Goal: Communication & Community: Answer question/provide support

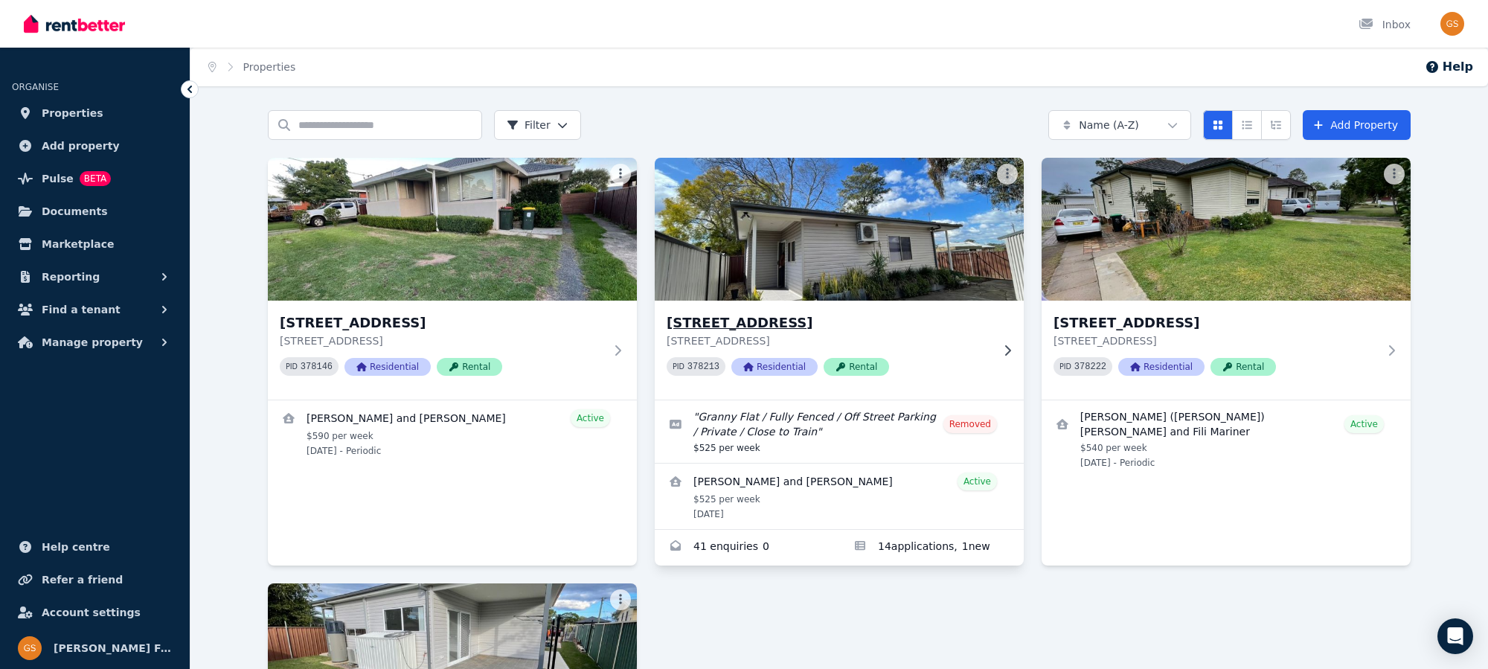
click at [778, 324] on h3 "[STREET_ADDRESS]" at bounding box center [829, 323] width 324 height 21
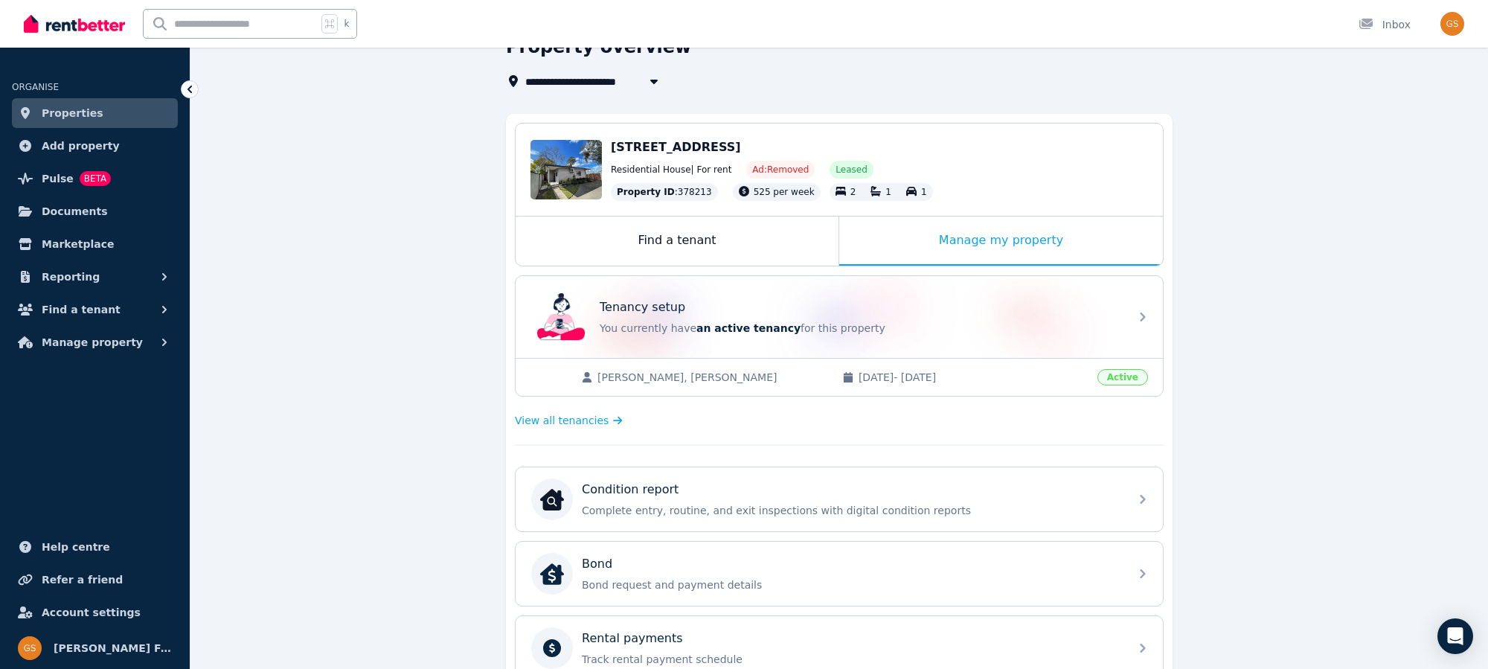
scroll to position [77, 0]
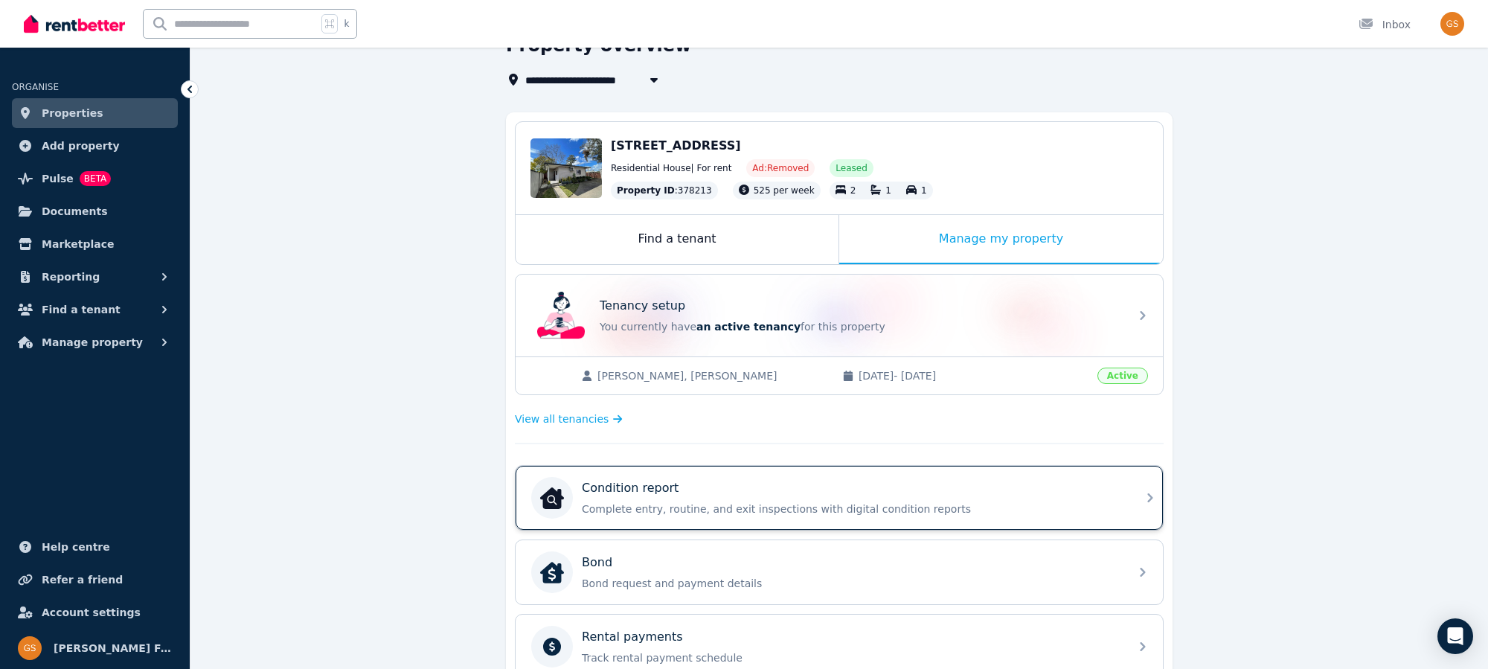
click at [1144, 492] on icon at bounding box center [1150, 498] width 18 height 18
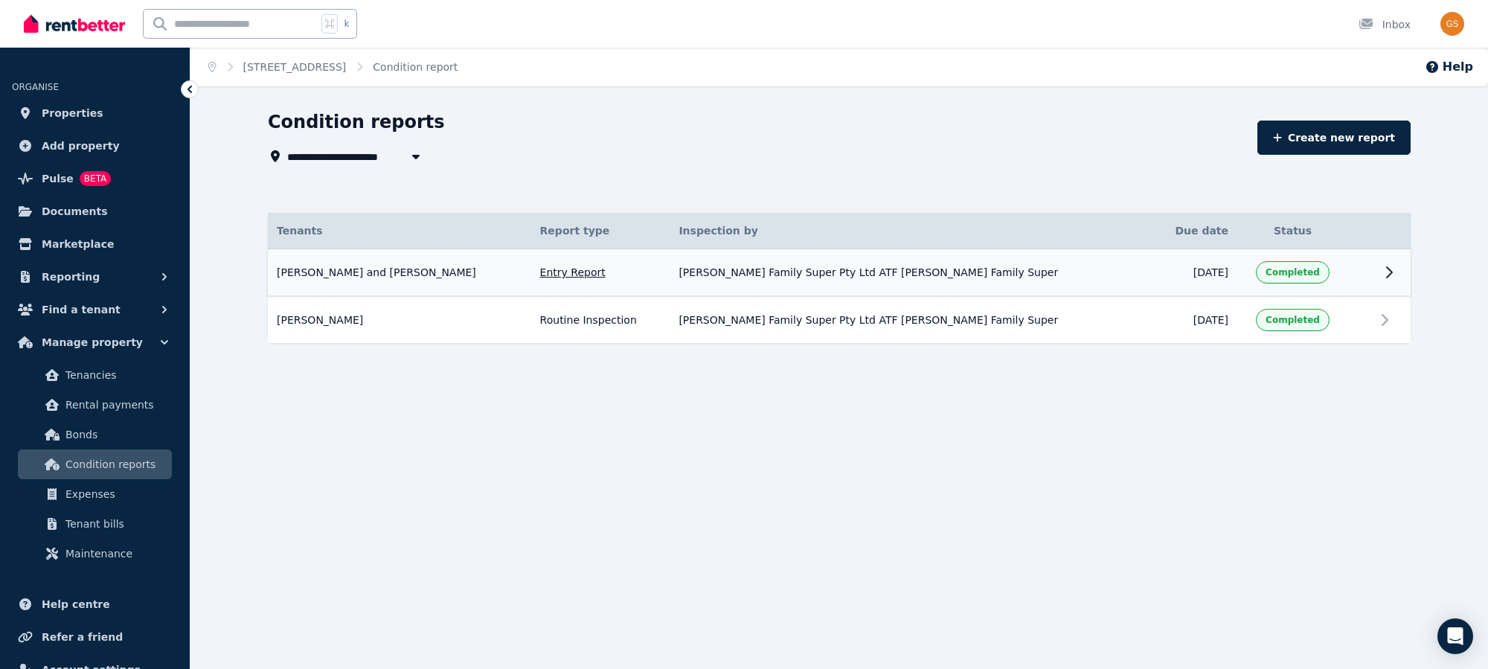
click at [1389, 270] on icon at bounding box center [1389, 272] width 18 height 18
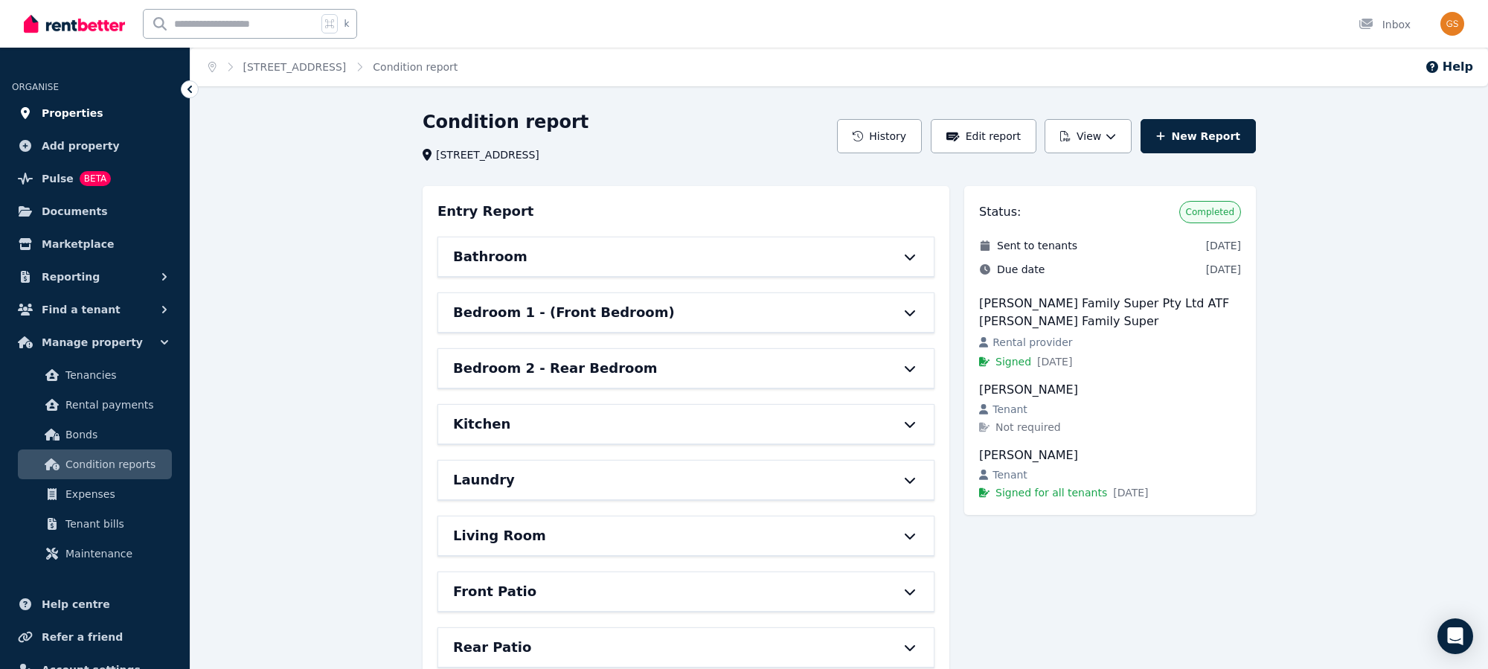
click at [74, 109] on span "Properties" at bounding box center [73, 113] width 62 height 18
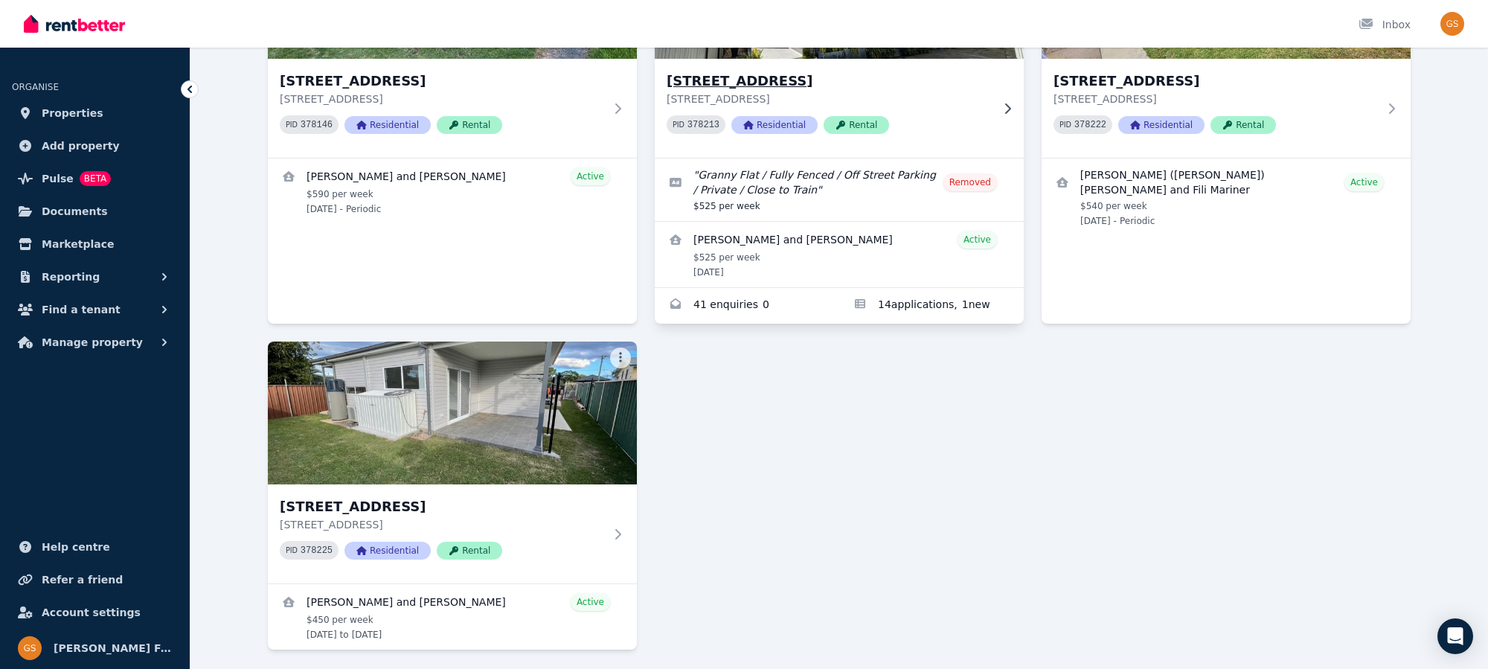
scroll to position [290, 0]
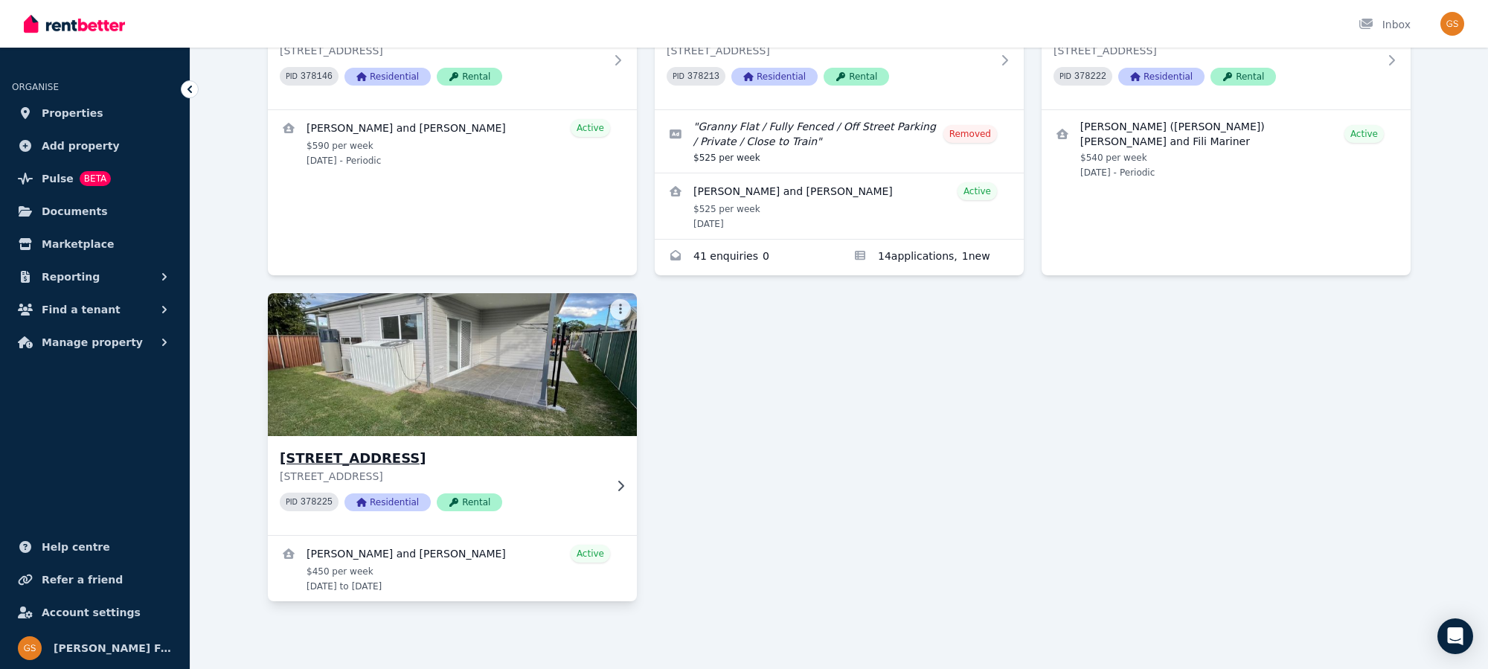
click at [382, 461] on h3 "[STREET_ADDRESS]" at bounding box center [442, 458] width 324 height 21
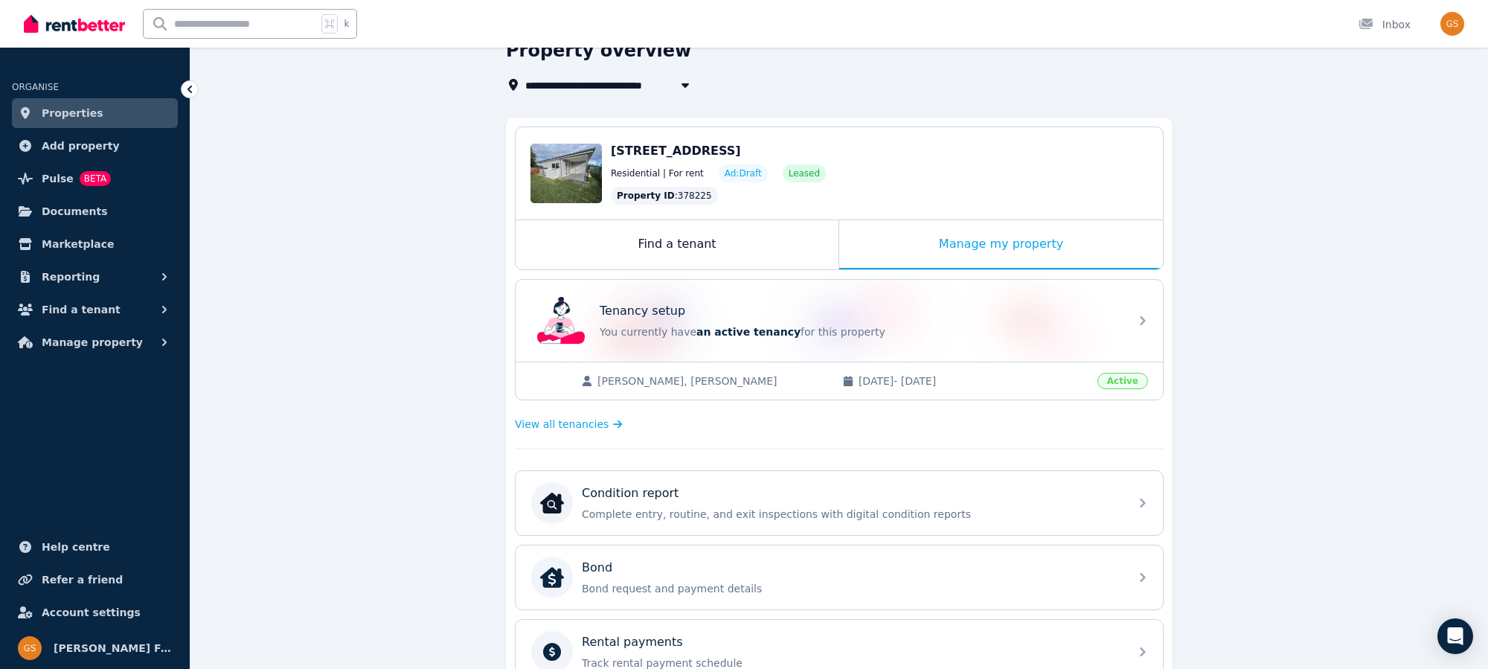
scroll to position [66, 0]
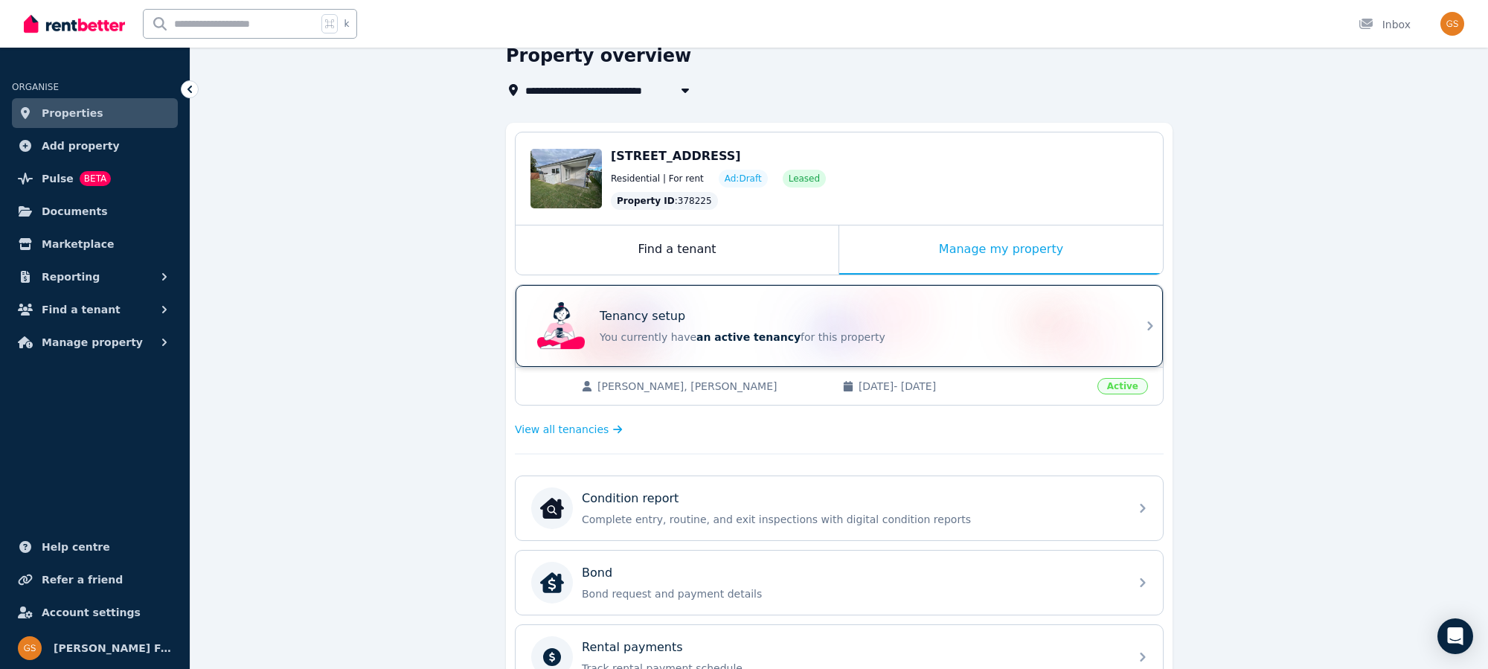
click at [1140, 321] on div "Tenancy setup You currently have an active tenancy for this property" at bounding box center [839, 326] width 647 height 82
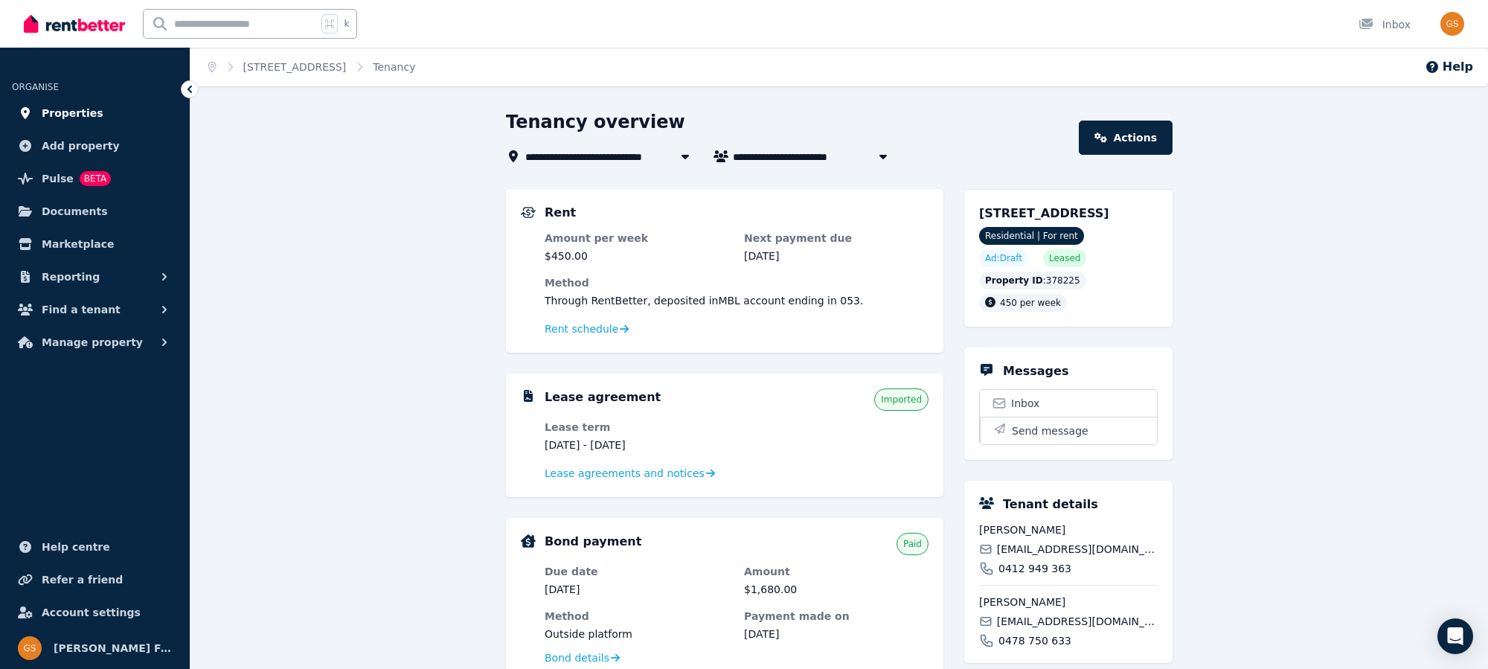
click at [75, 115] on span "Properties" at bounding box center [73, 113] width 62 height 18
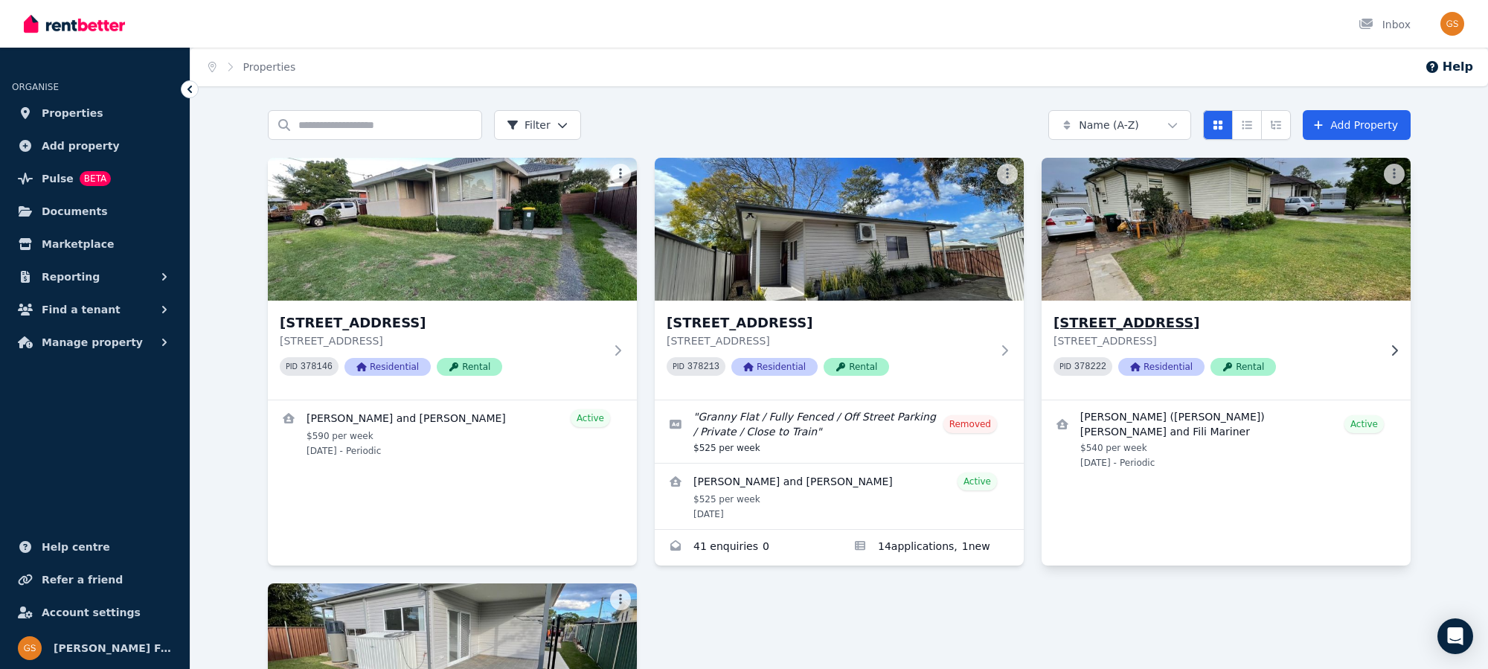
click at [1095, 327] on h3 "[STREET_ADDRESS]" at bounding box center [1216, 323] width 324 height 21
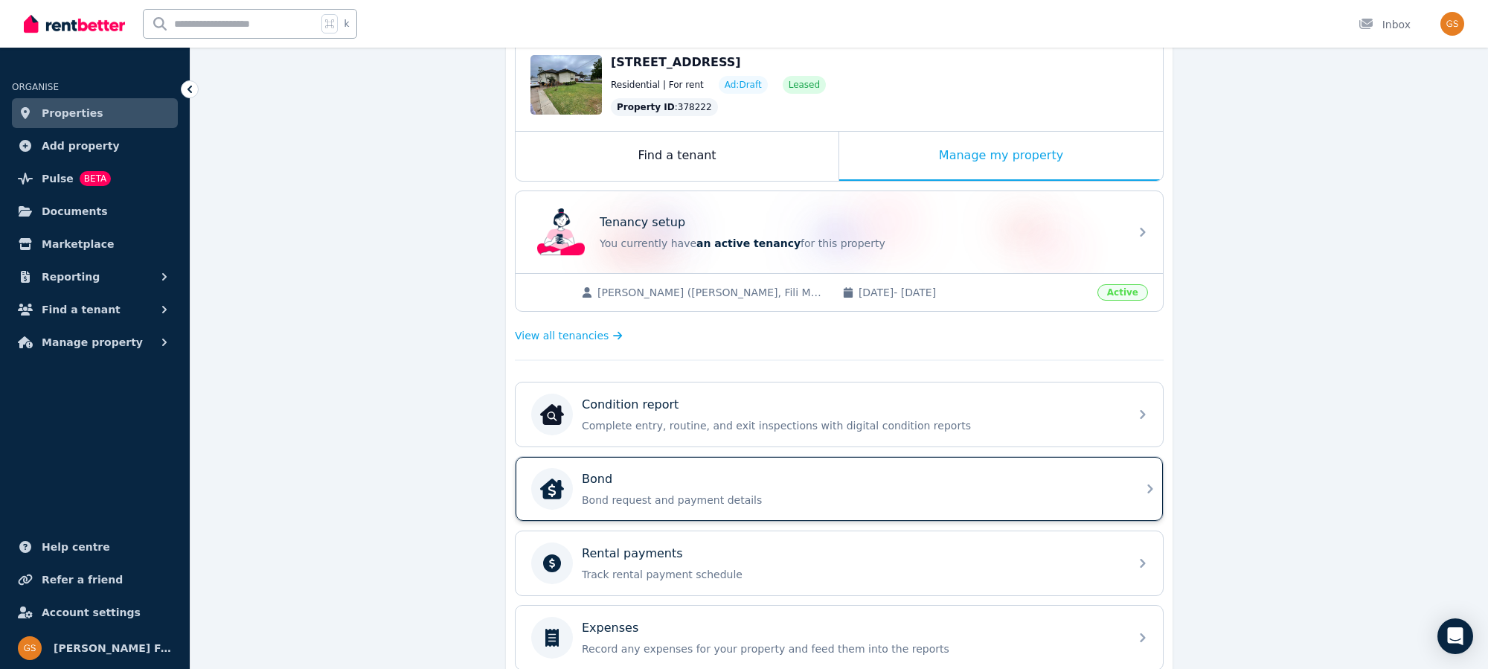
scroll to position [162, 0]
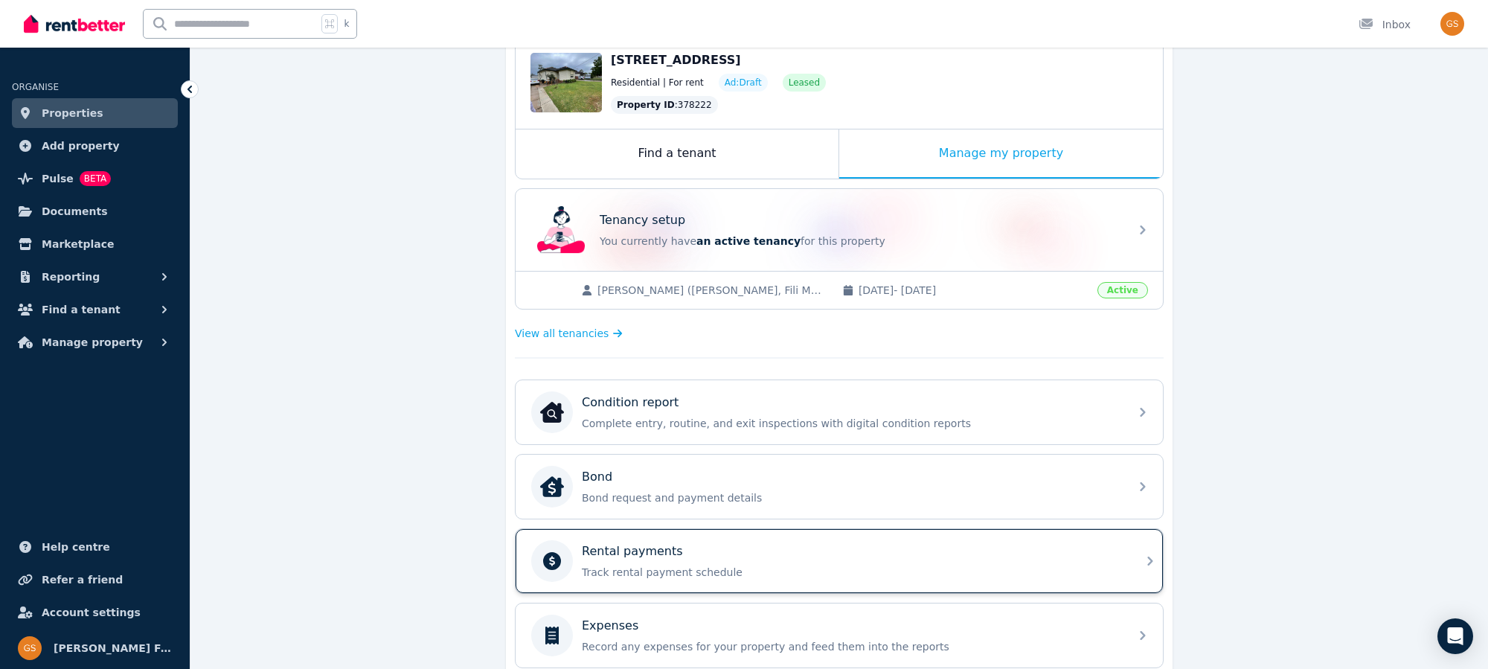
click at [1152, 552] on icon at bounding box center [1150, 561] width 18 height 18
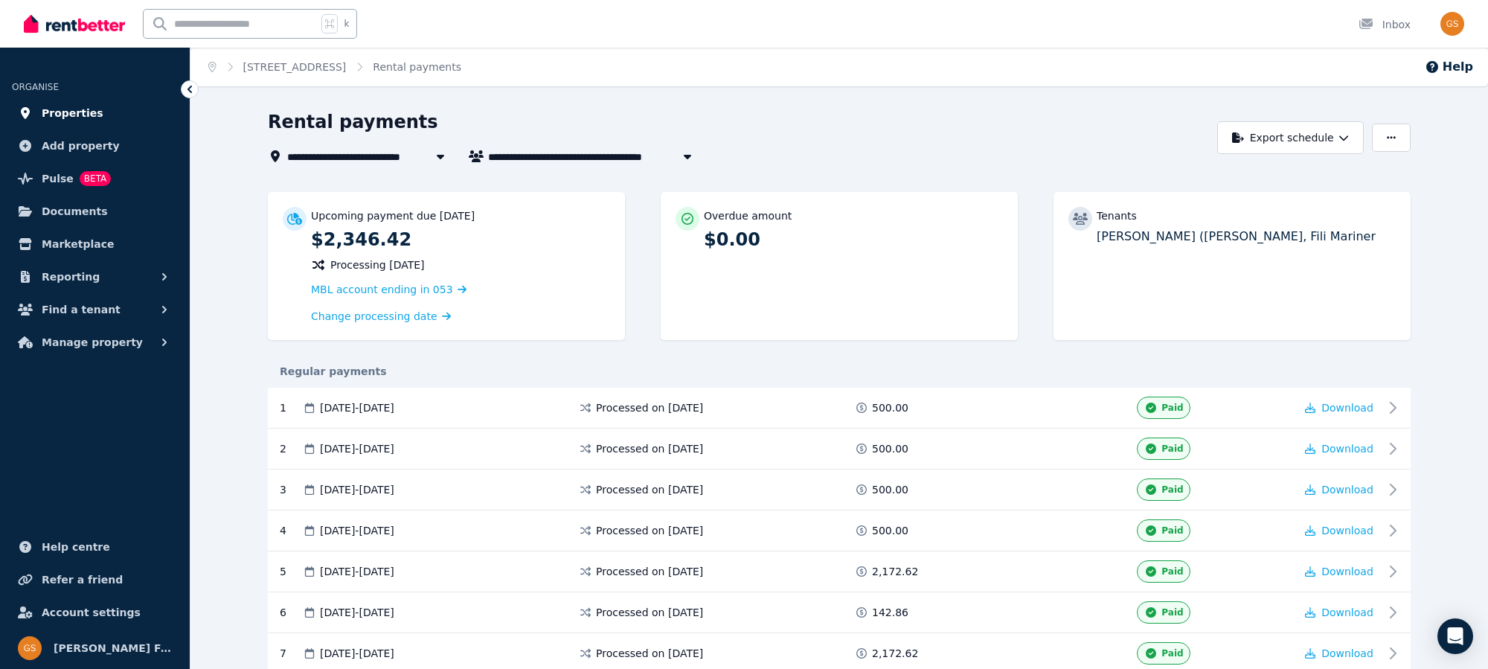
click at [83, 115] on span "Properties" at bounding box center [73, 113] width 62 height 18
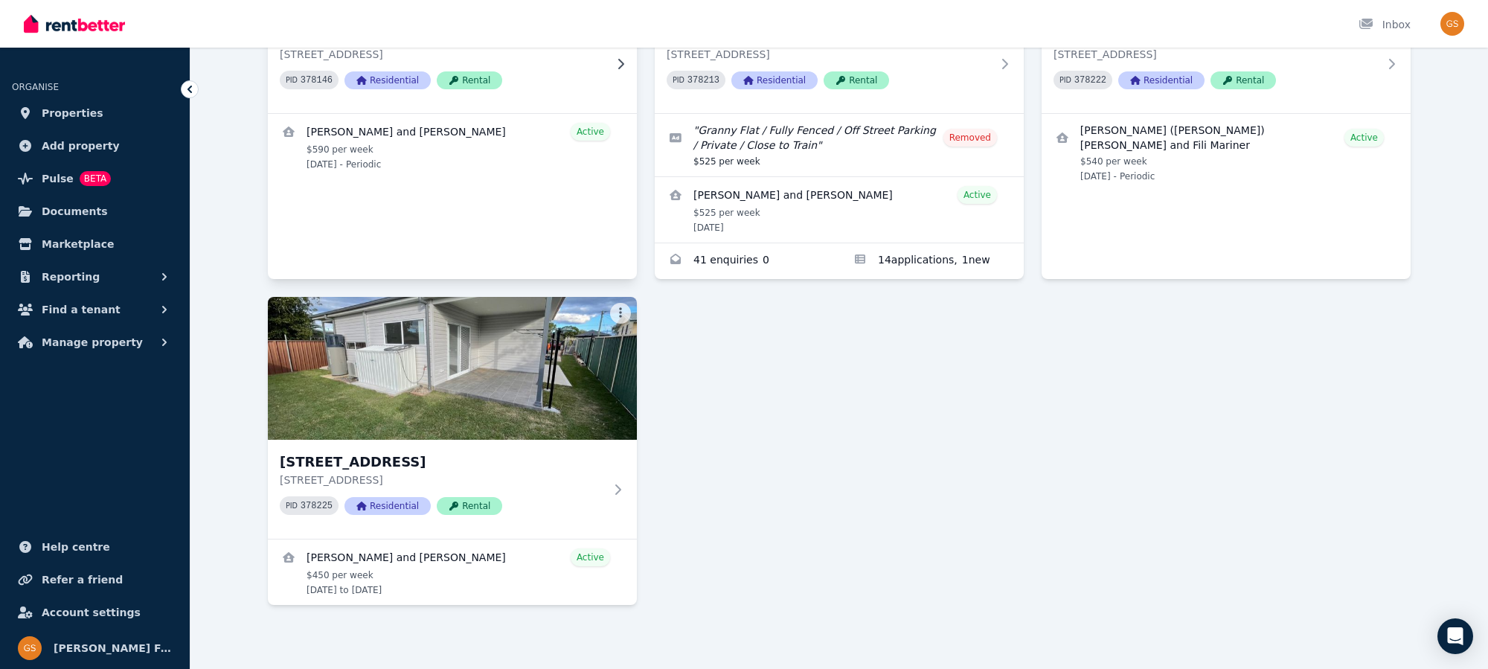
scroll to position [290, 0]
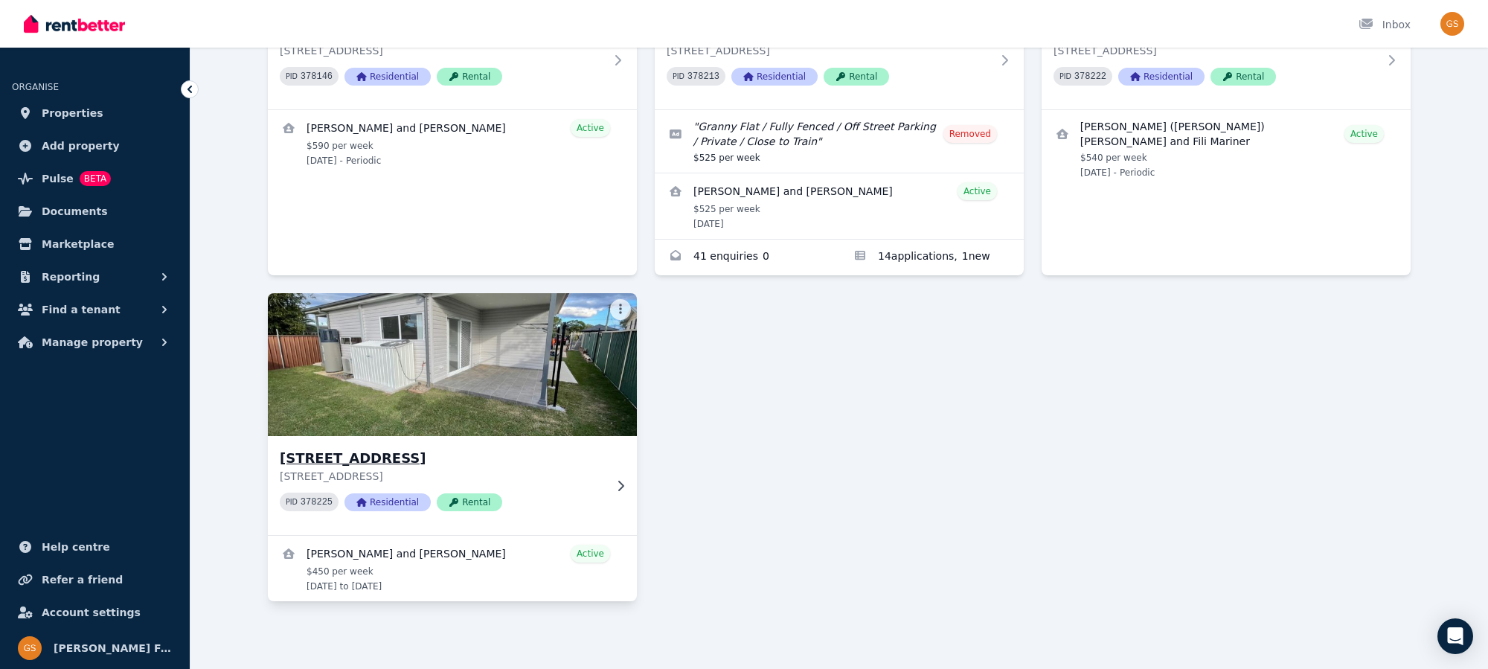
click at [359, 455] on h3 "[STREET_ADDRESS]" at bounding box center [442, 458] width 324 height 21
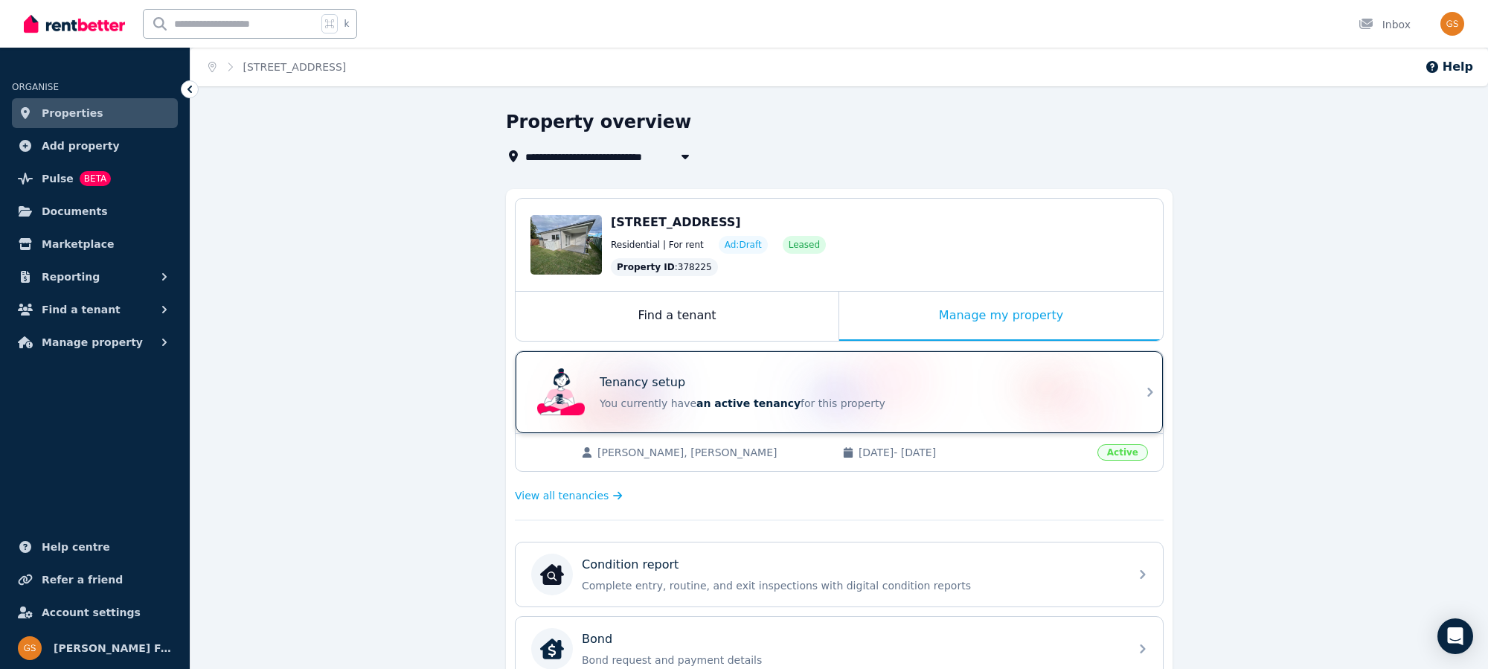
click at [1146, 396] on icon at bounding box center [1150, 392] width 18 height 18
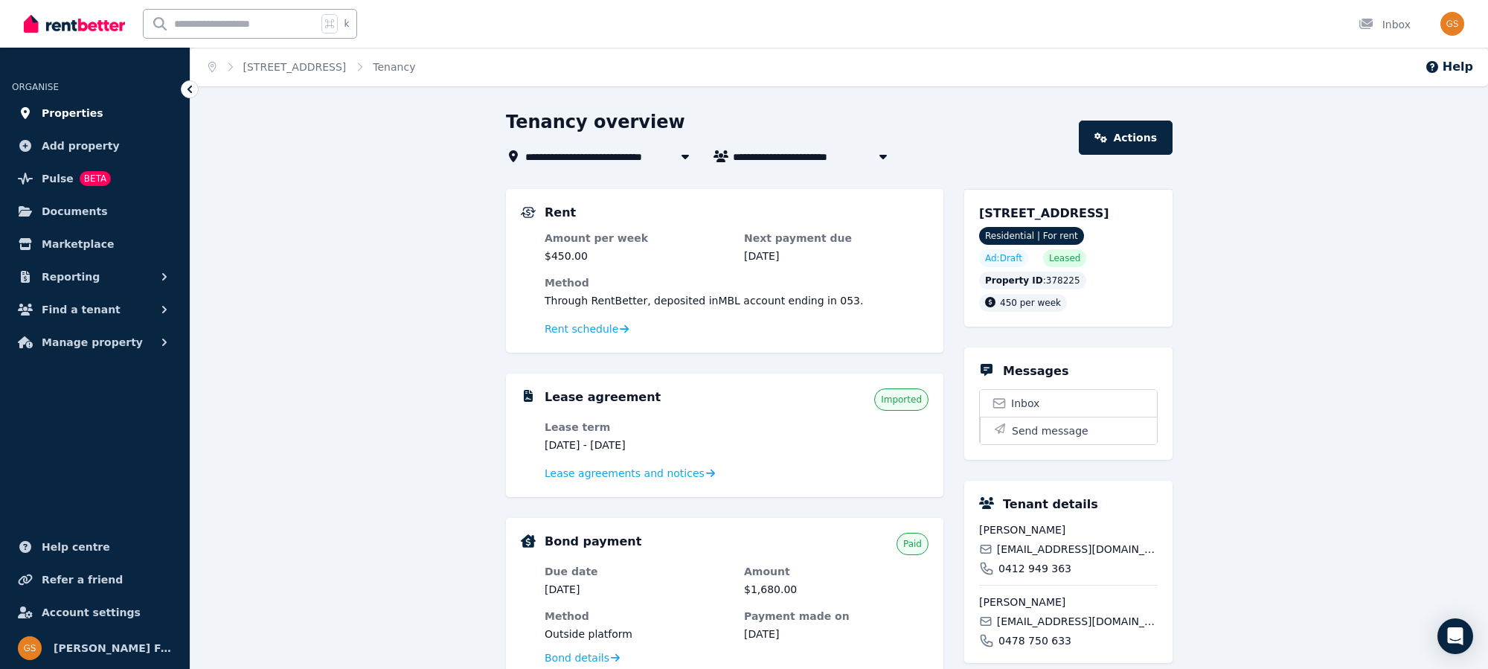
click at [79, 113] on span "Properties" at bounding box center [73, 113] width 62 height 18
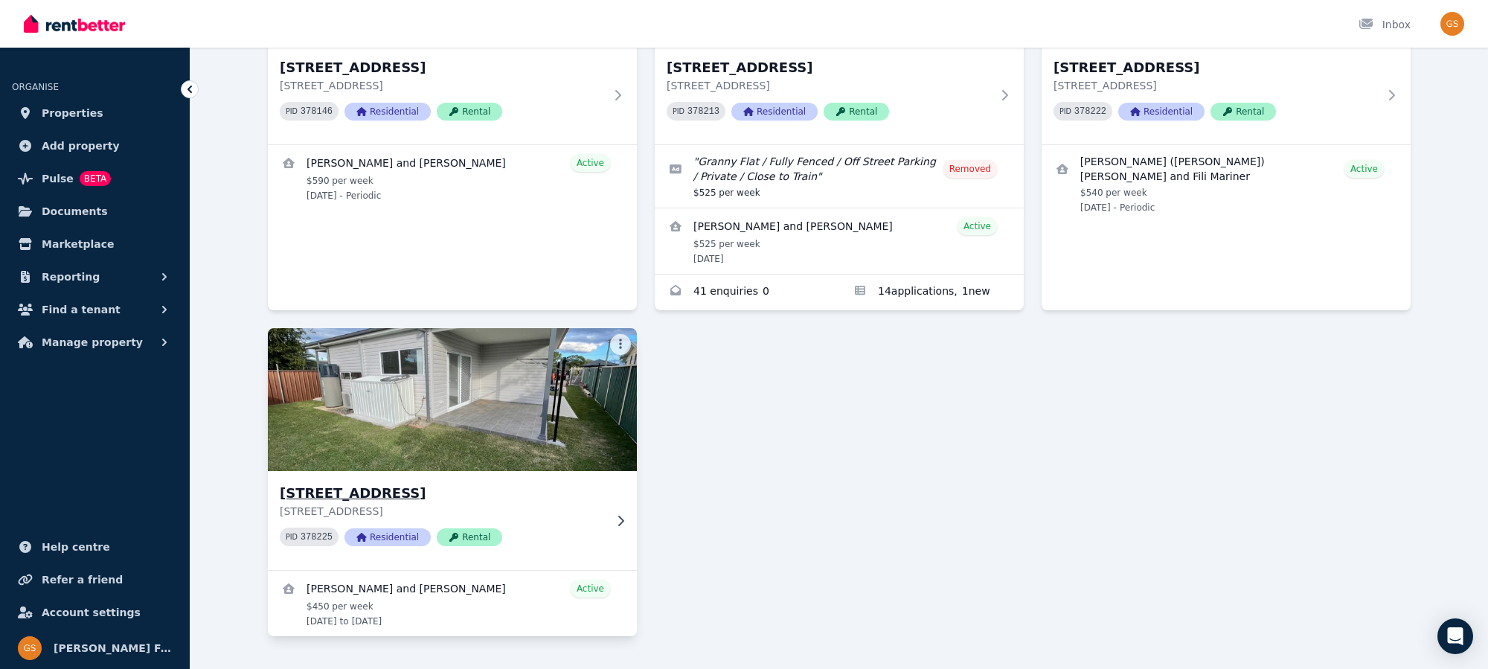
scroll to position [272, 0]
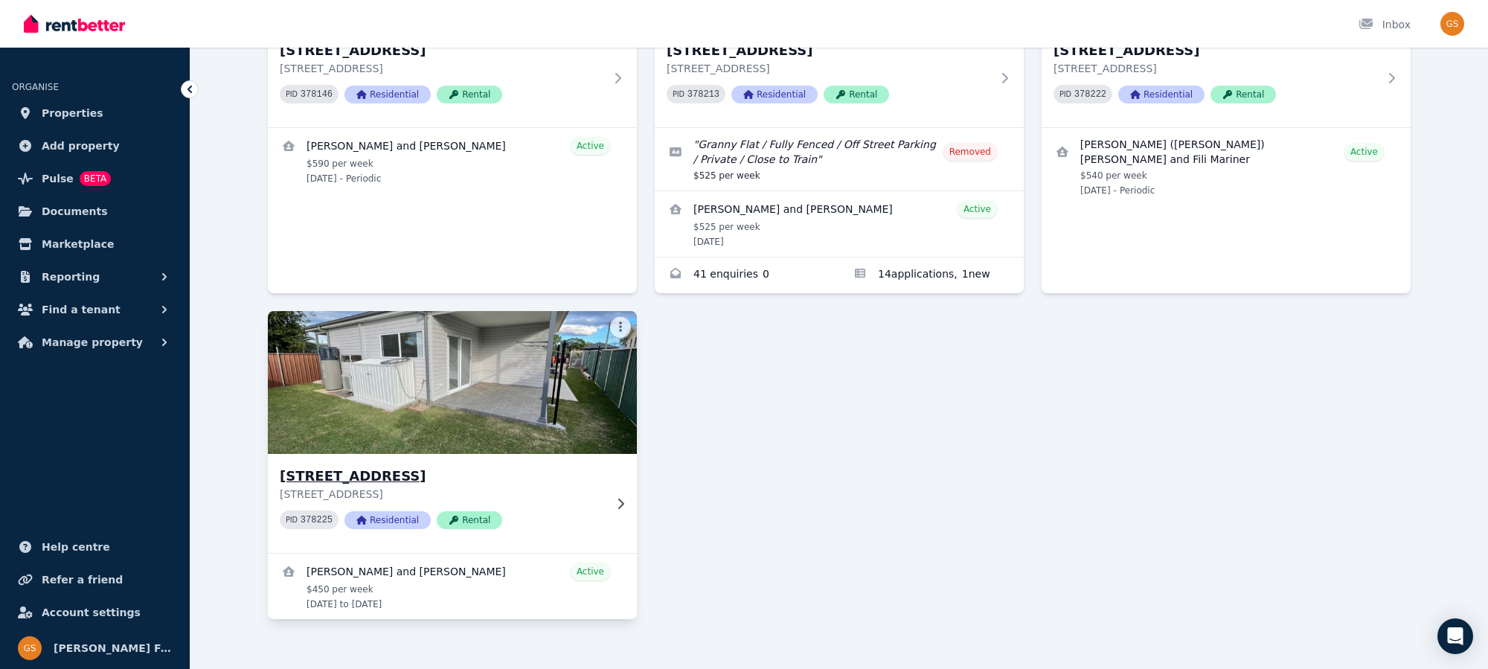
click at [398, 475] on h3 "[STREET_ADDRESS]" at bounding box center [442, 476] width 324 height 21
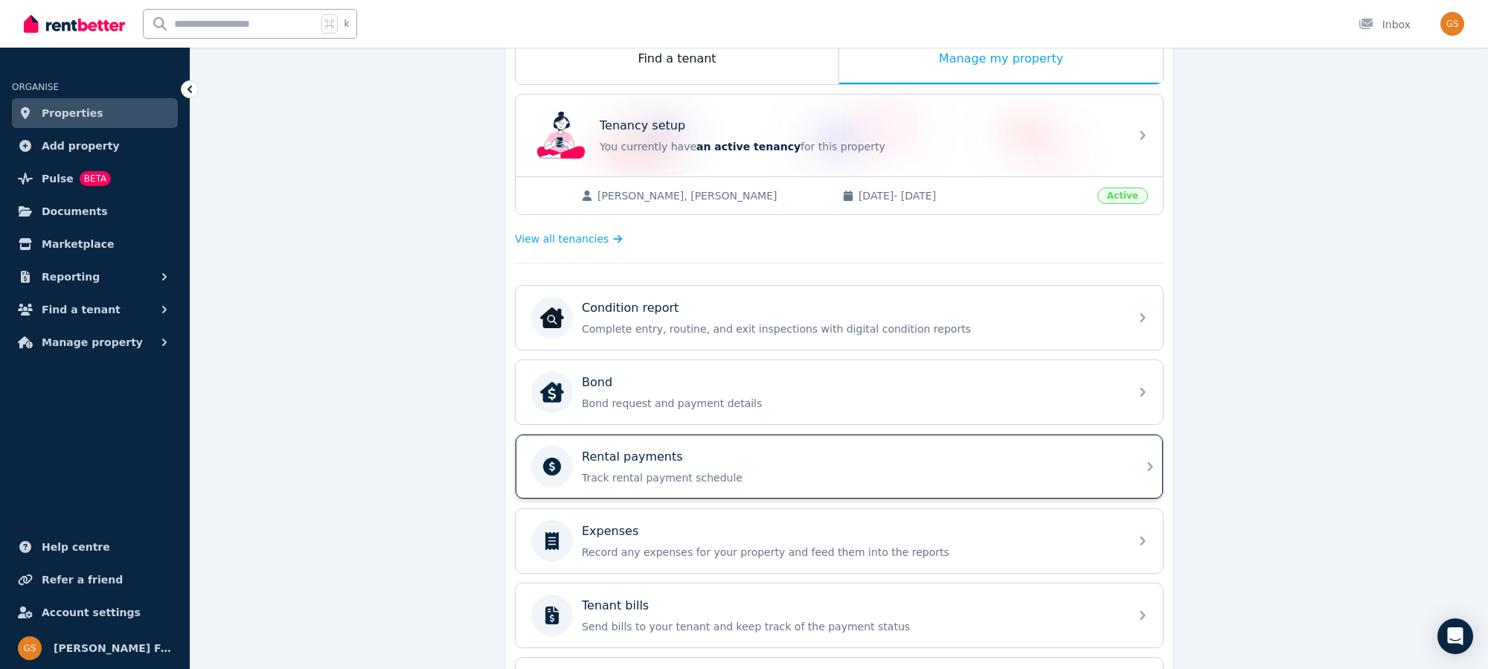
scroll to position [259, 0]
click at [1153, 455] on icon at bounding box center [1150, 464] width 18 height 18
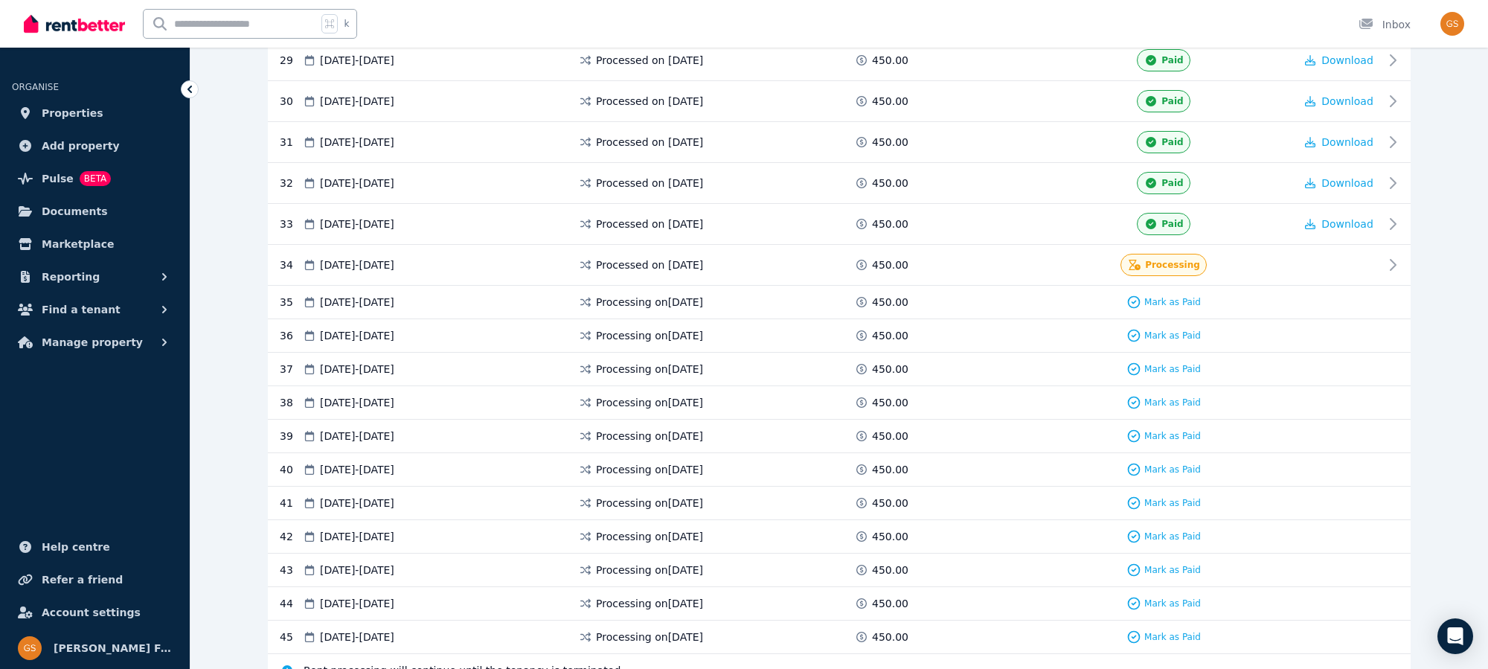
scroll to position [1492, 0]
click at [86, 118] on span "Properties" at bounding box center [73, 113] width 62 height 18
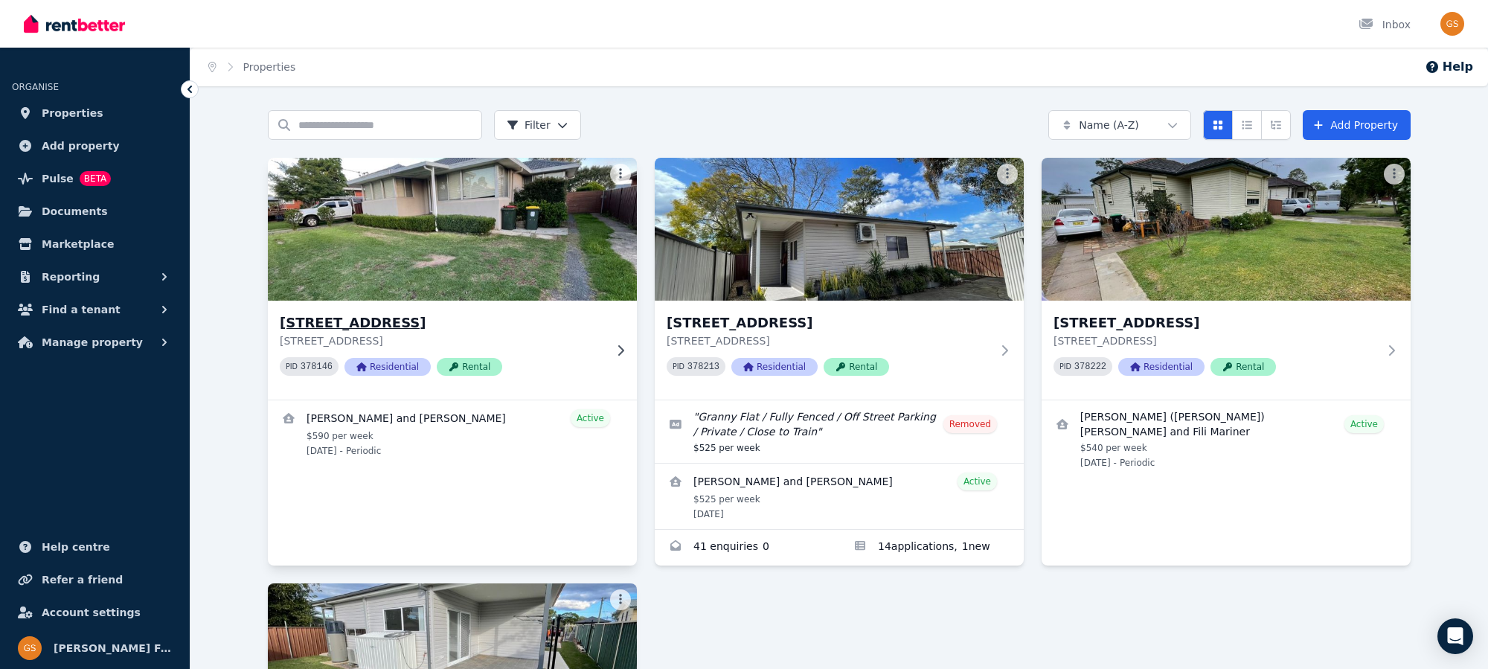
click at [316, 321] on h3 "[STREET_ADDRESS]" at bounding box center [442, 323] width 324 height 21
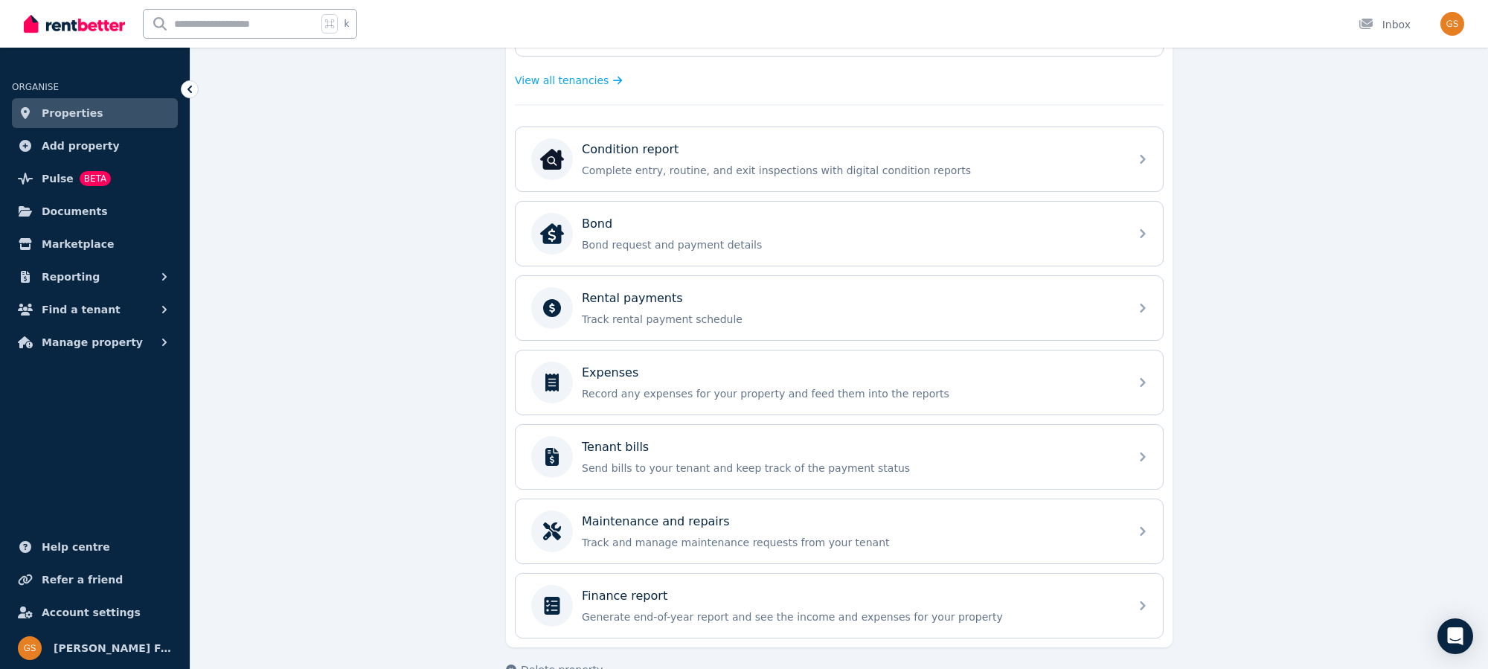
scroll to position [439, 0]
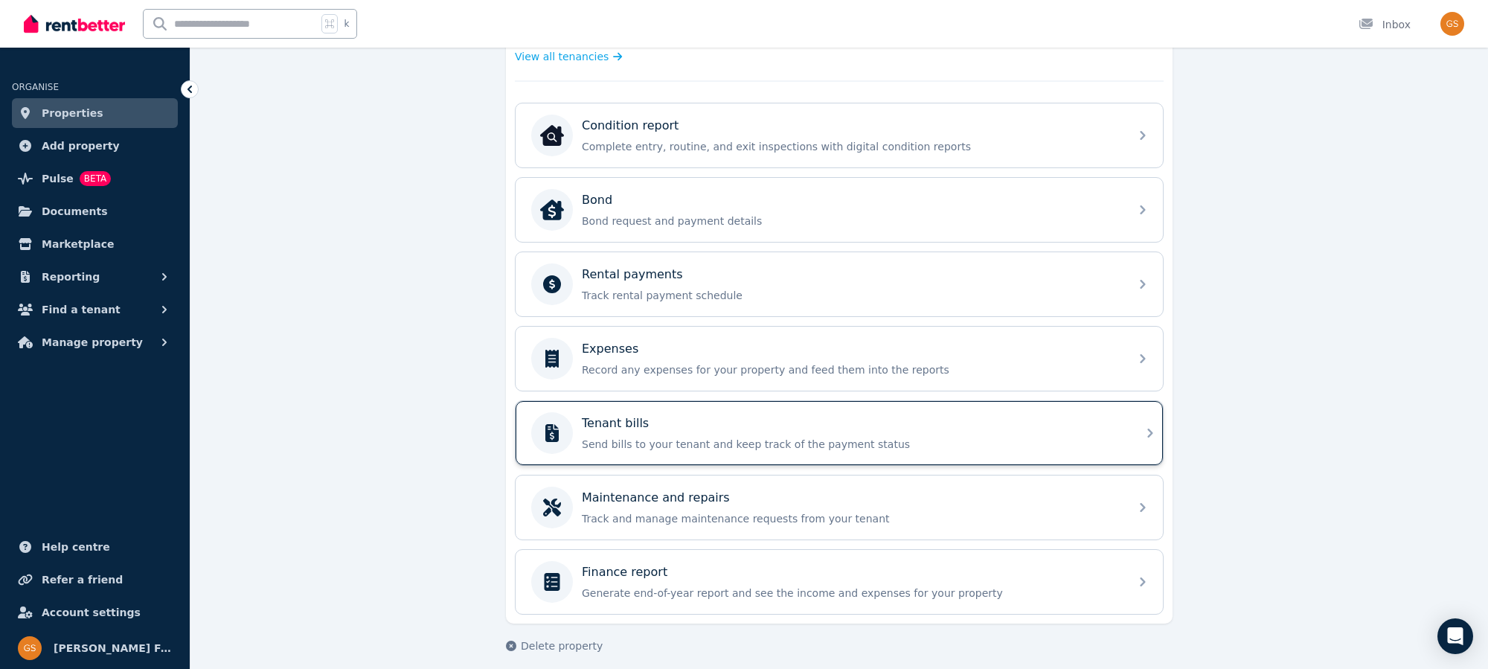
click at [1139, 421] on div "Tenant bills Send bills to your tenant and keep track of the payment status" at bounding box center [839, 433] width 647 height 64
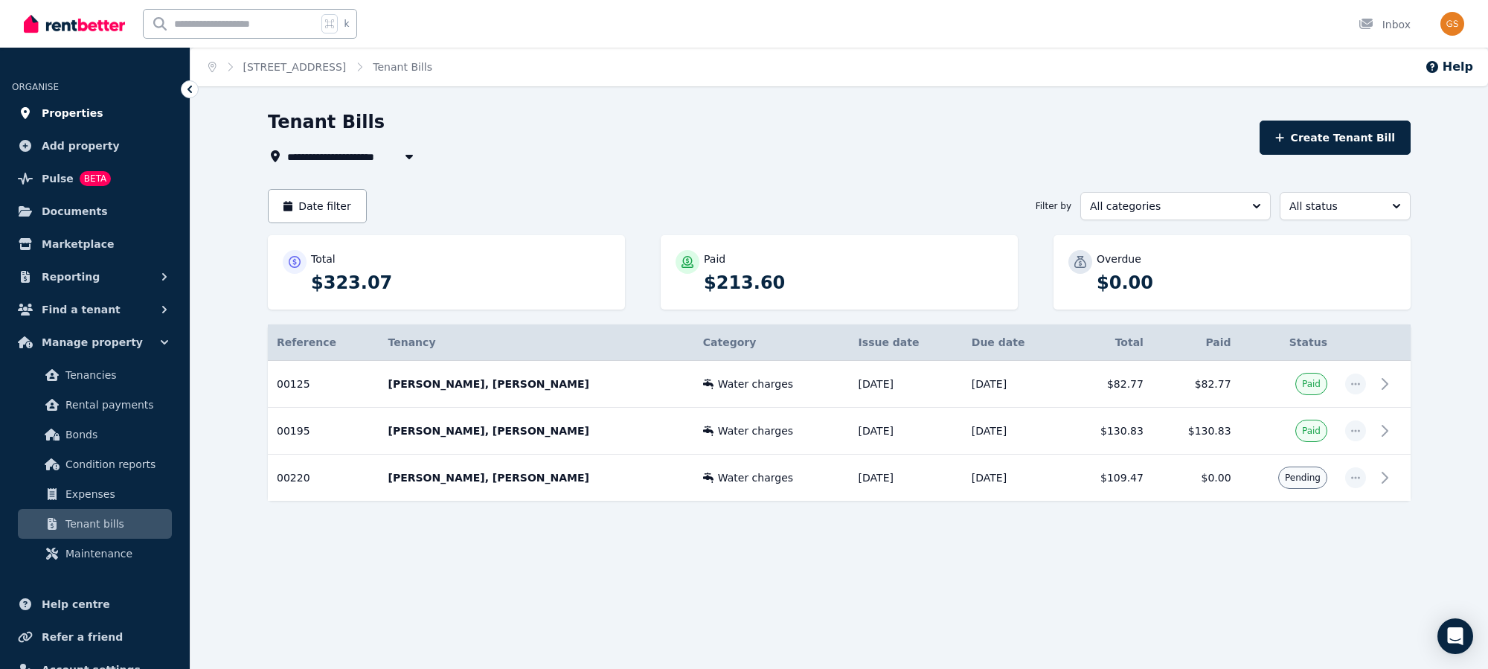
click at [71, 115] on span "Properties" at bounding box center [73, 113] width 62 height 18
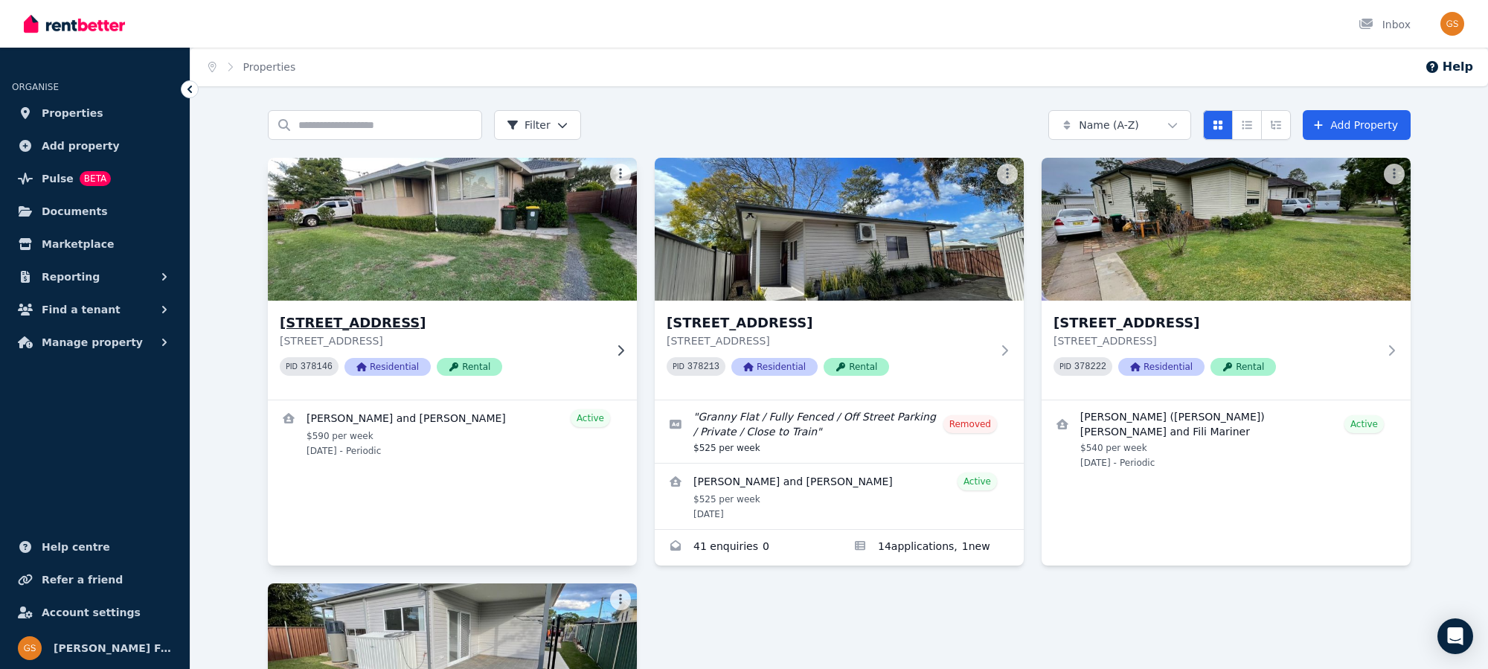
click at [415, 324] on h3 "[STREET_ADDRESS]" at bounding box center [442, 323] width 324 height 21
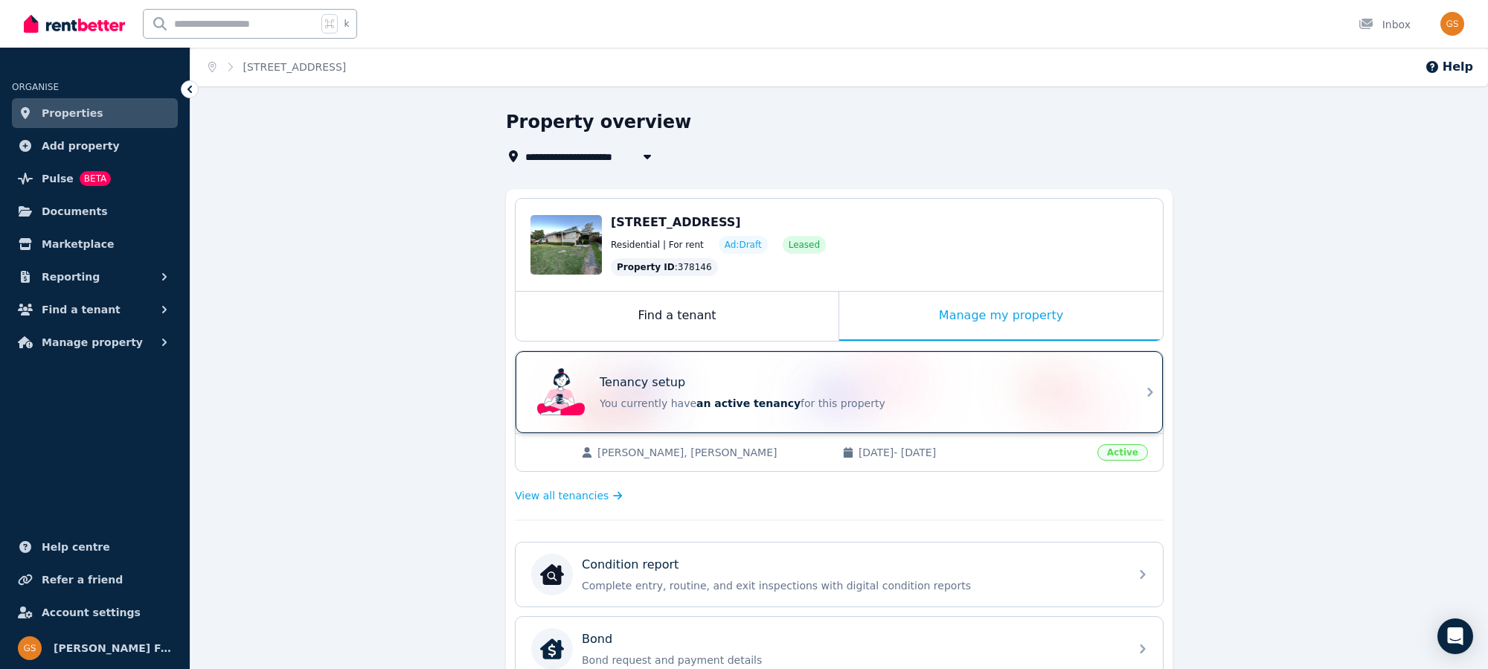
click at [1146, 392] on icon at bounding box center [1150, 392] width 18 height 18
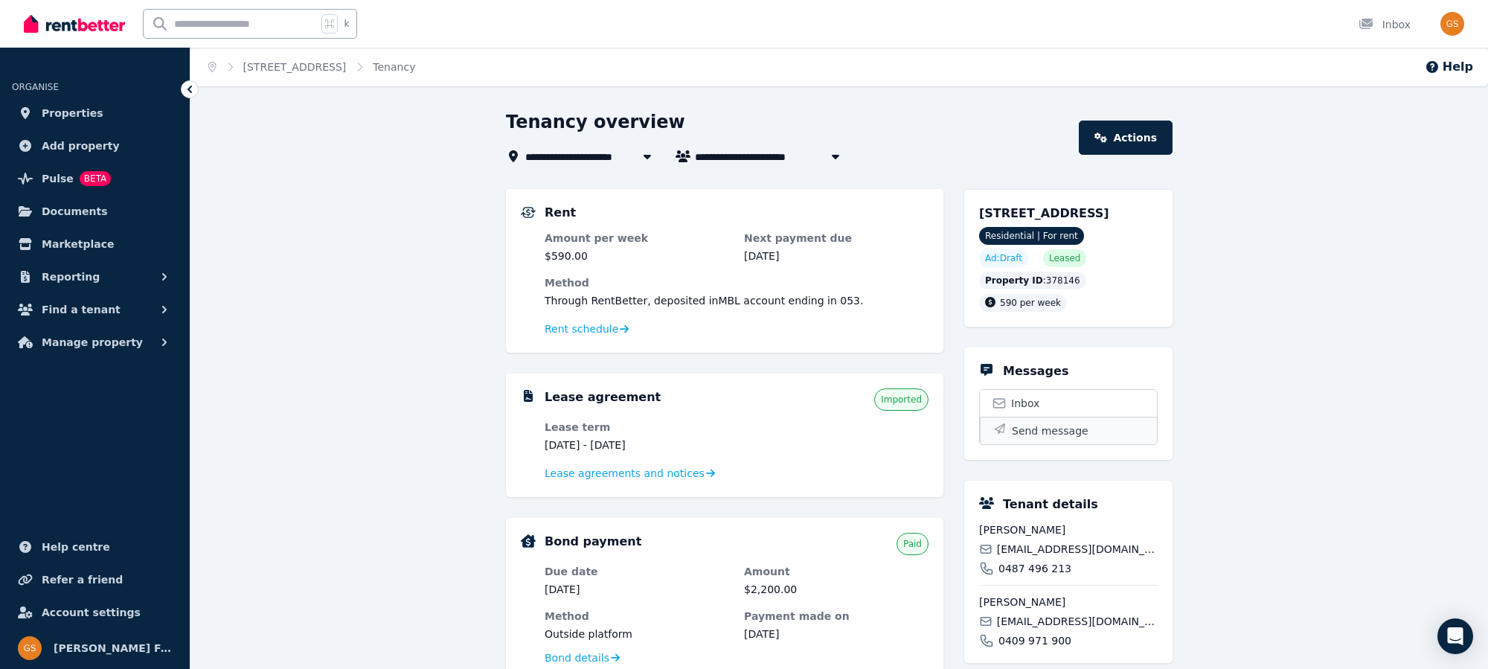
click at [1026, 438] on span "Send message" at bounding box center [1050, 430] width 77 height 15
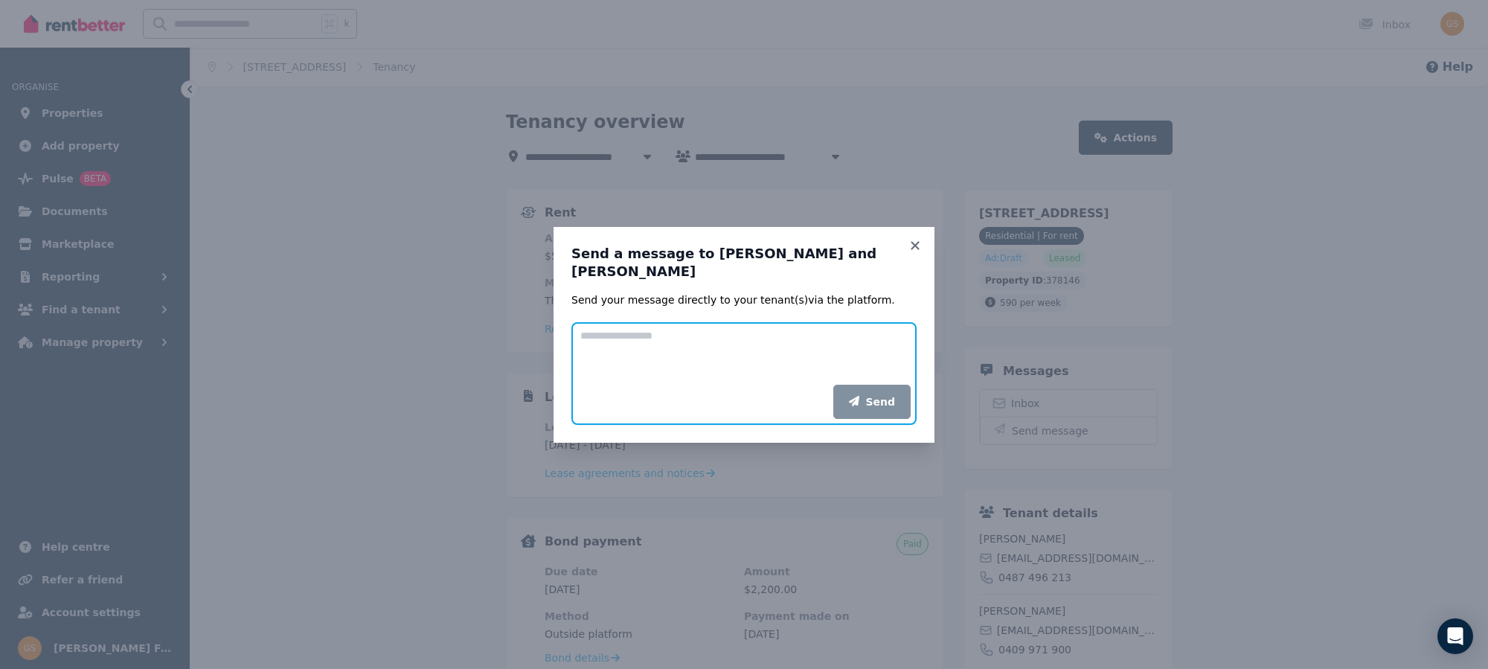
click at [653, 322] on textarea "Add your message" at bounding box center [743, 353] width 345 height 63
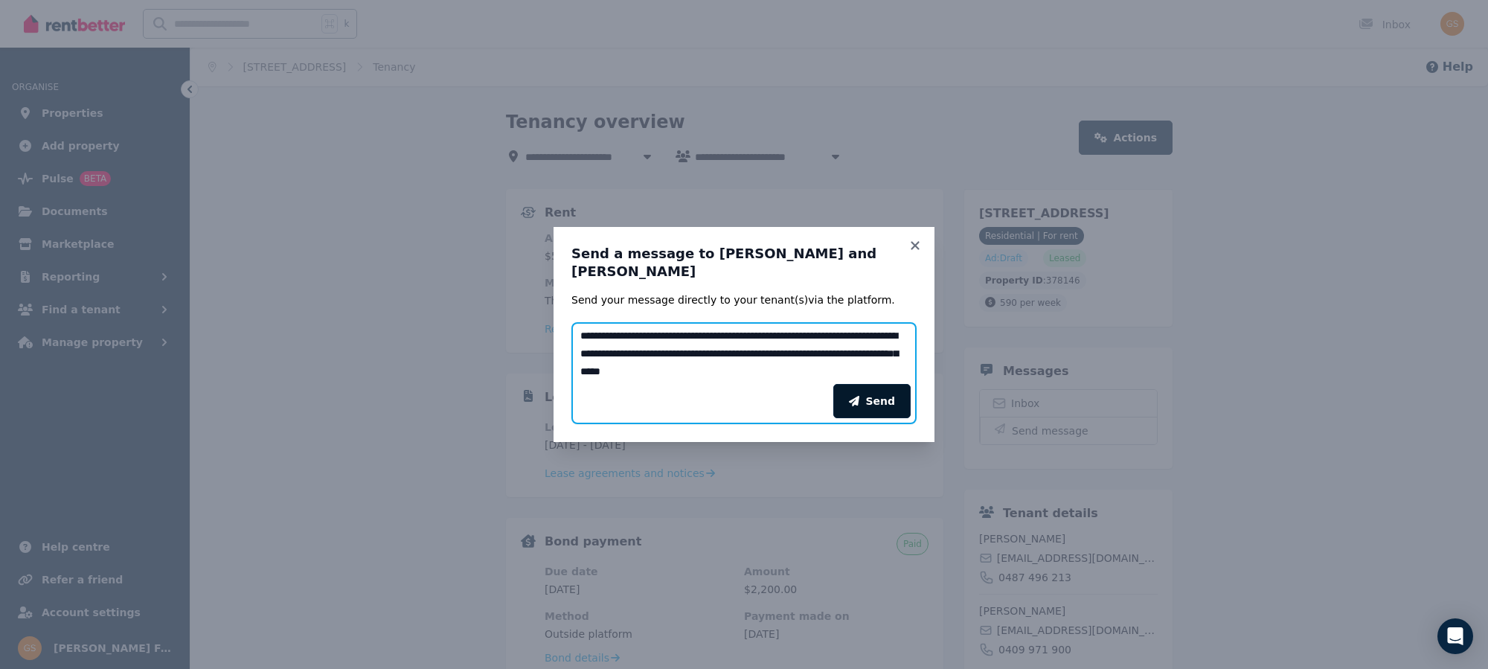
type textarea "**********"
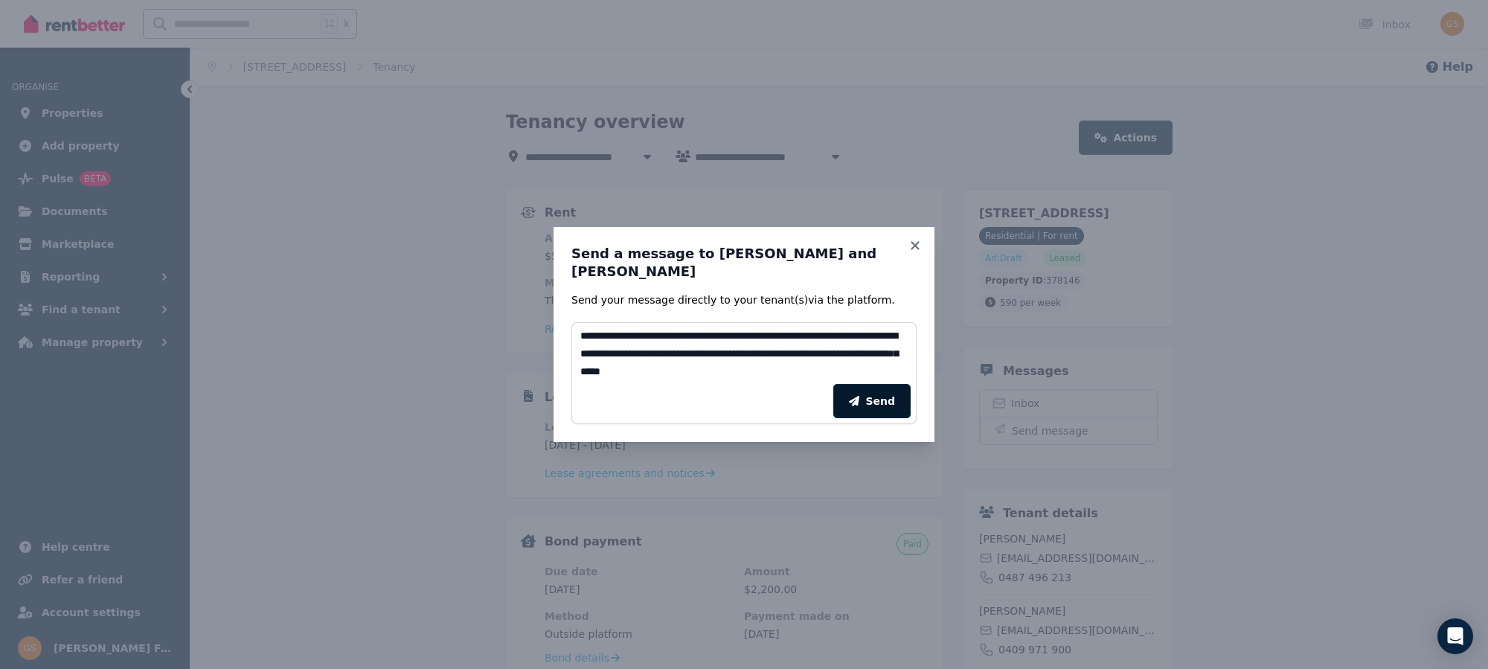
click at [888, 388] on button "Send" at bounding box center [871, 401] width 77 height 34
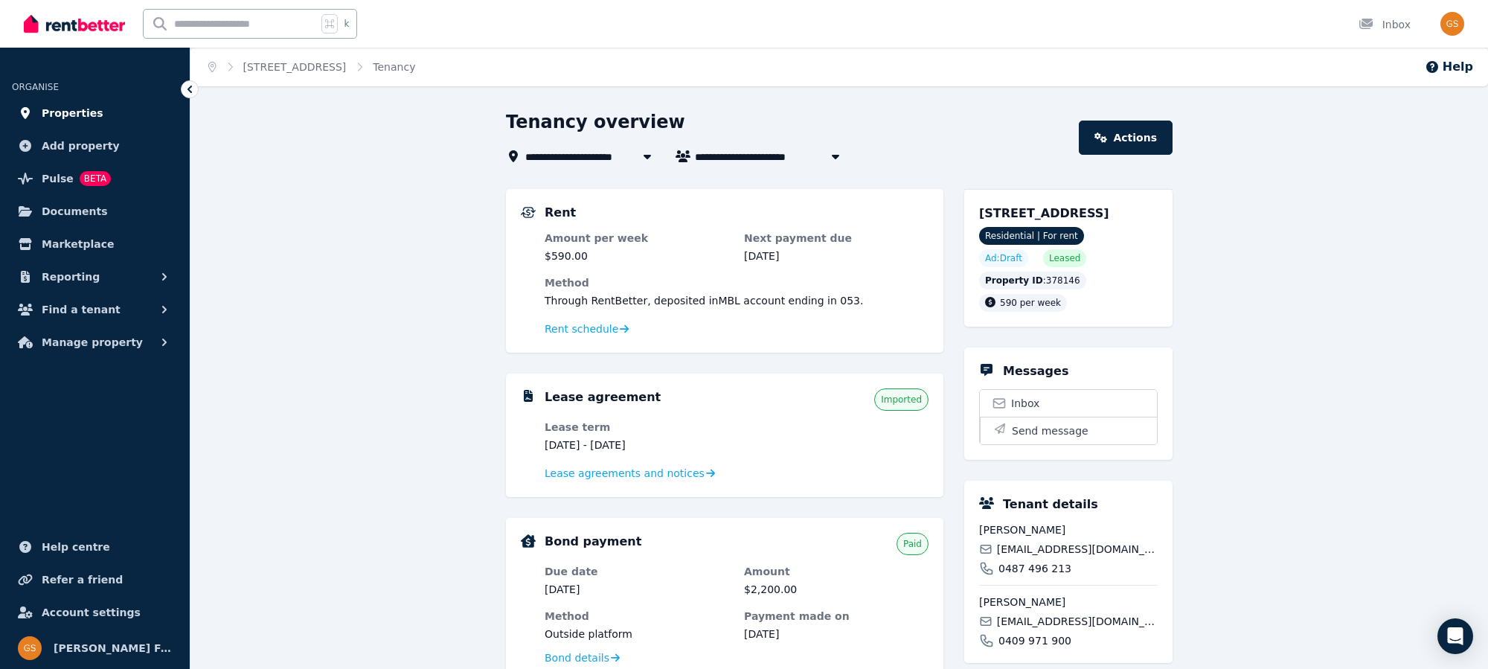
click at [45, 112] on span "Properties" at bounding box center [73, 113] width 62 height 18
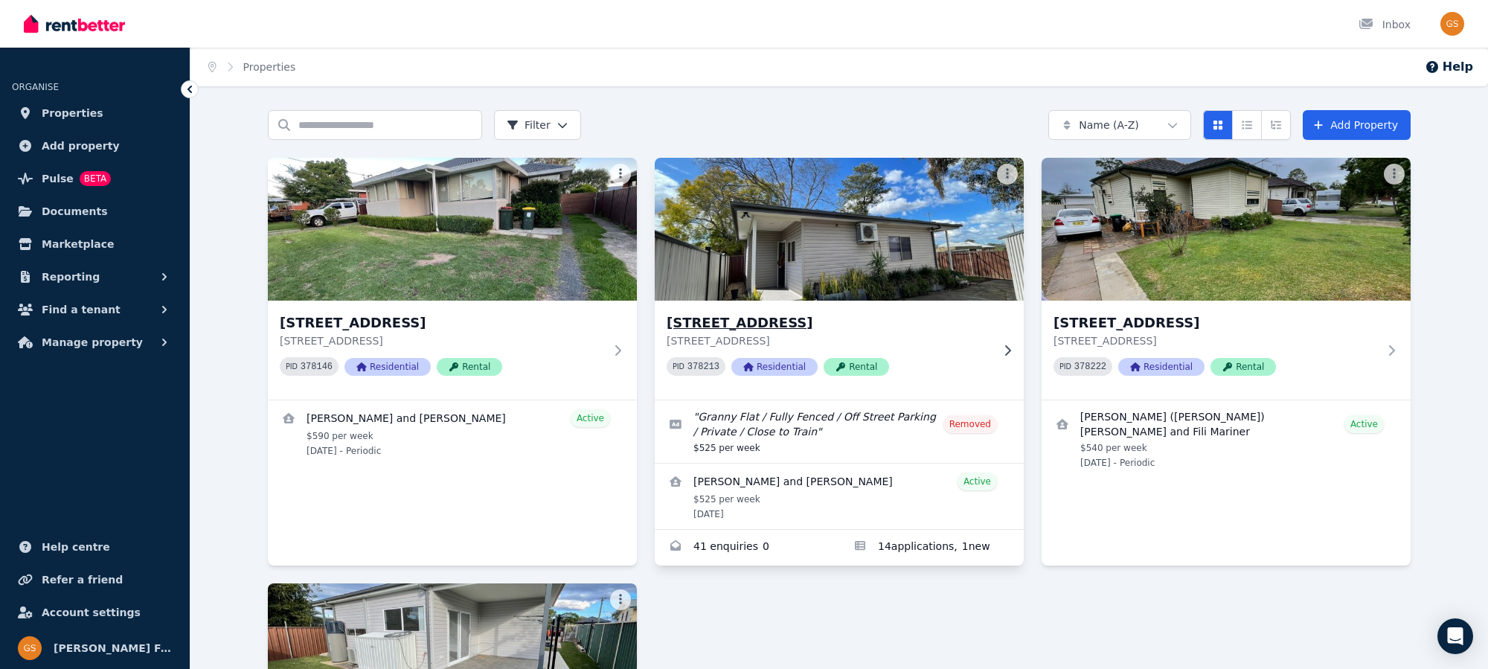
click at [795, 324] on h3 "[STREET_ADDRESS]" at bounding box center [829, 323] width 324 height 21
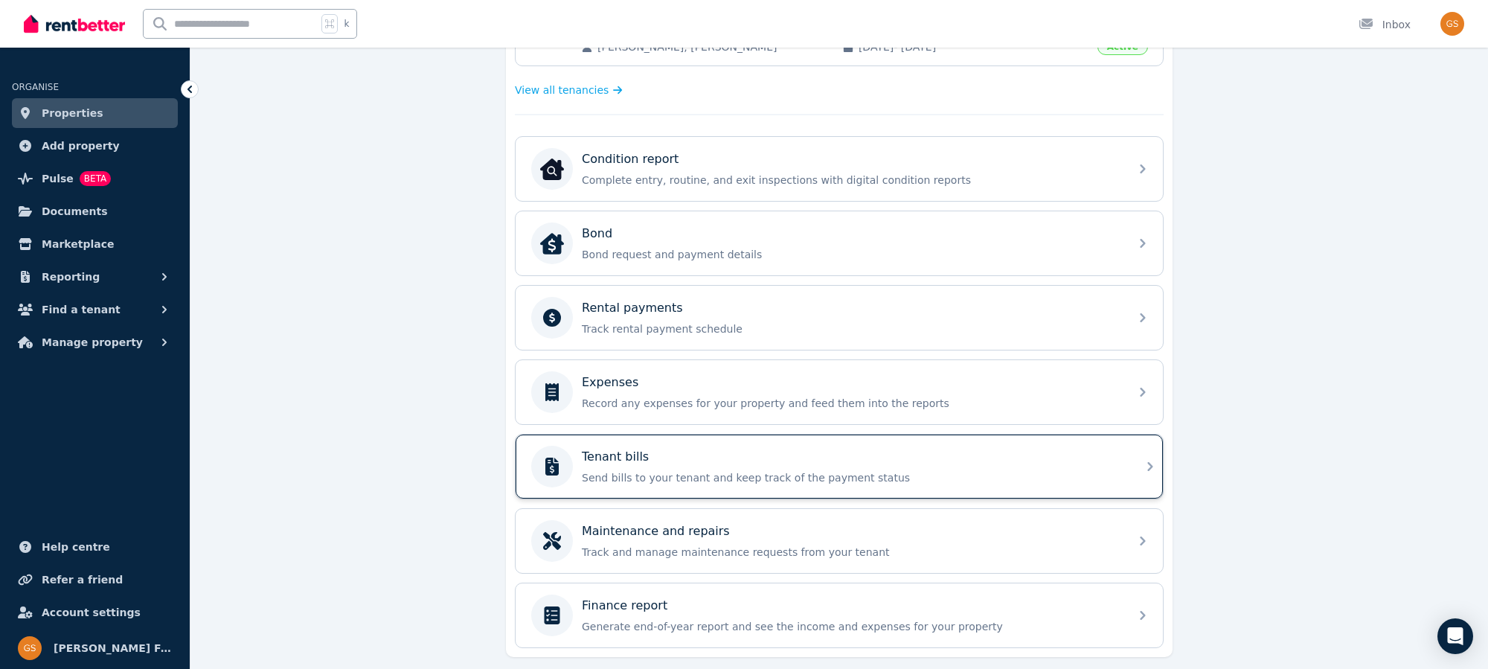
scroll to position [406, 0]
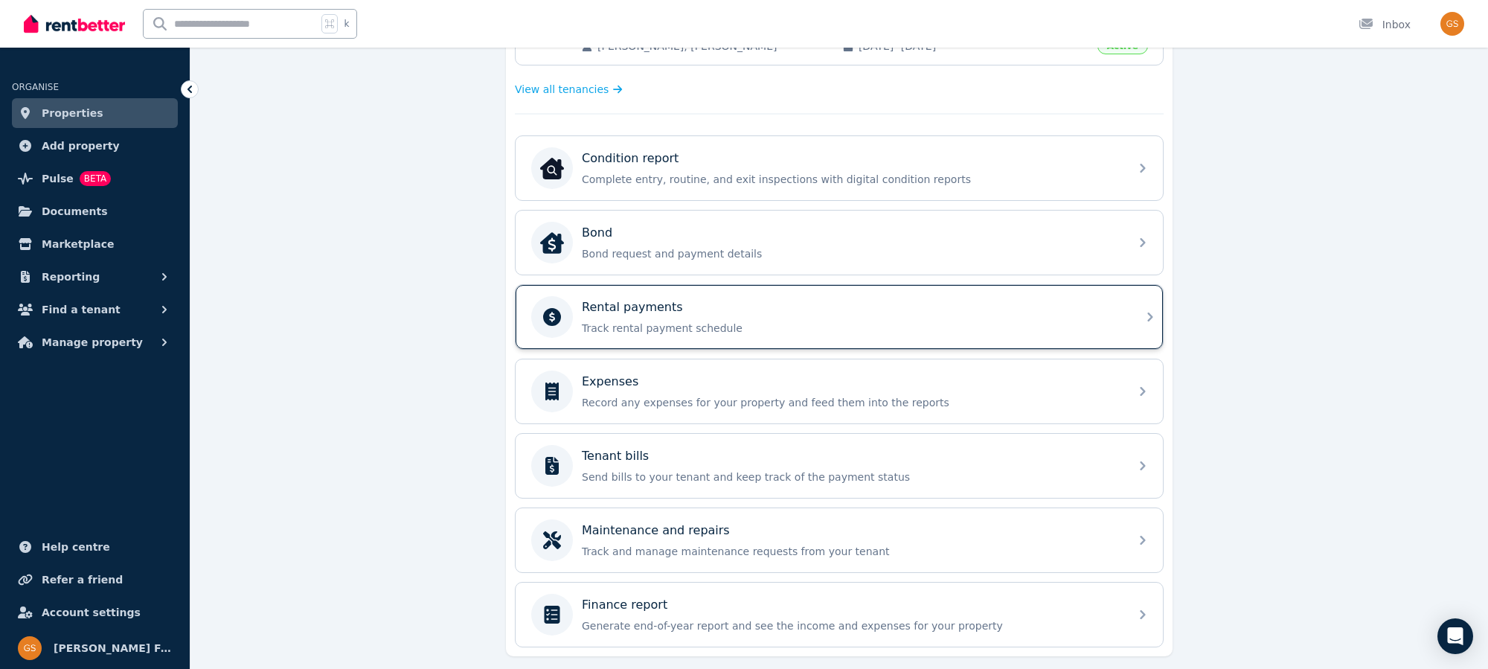
click at [1130, 323] on div "Rental payments Track rental payment schedule" at bounding box center [839, 317] width 647 height 64
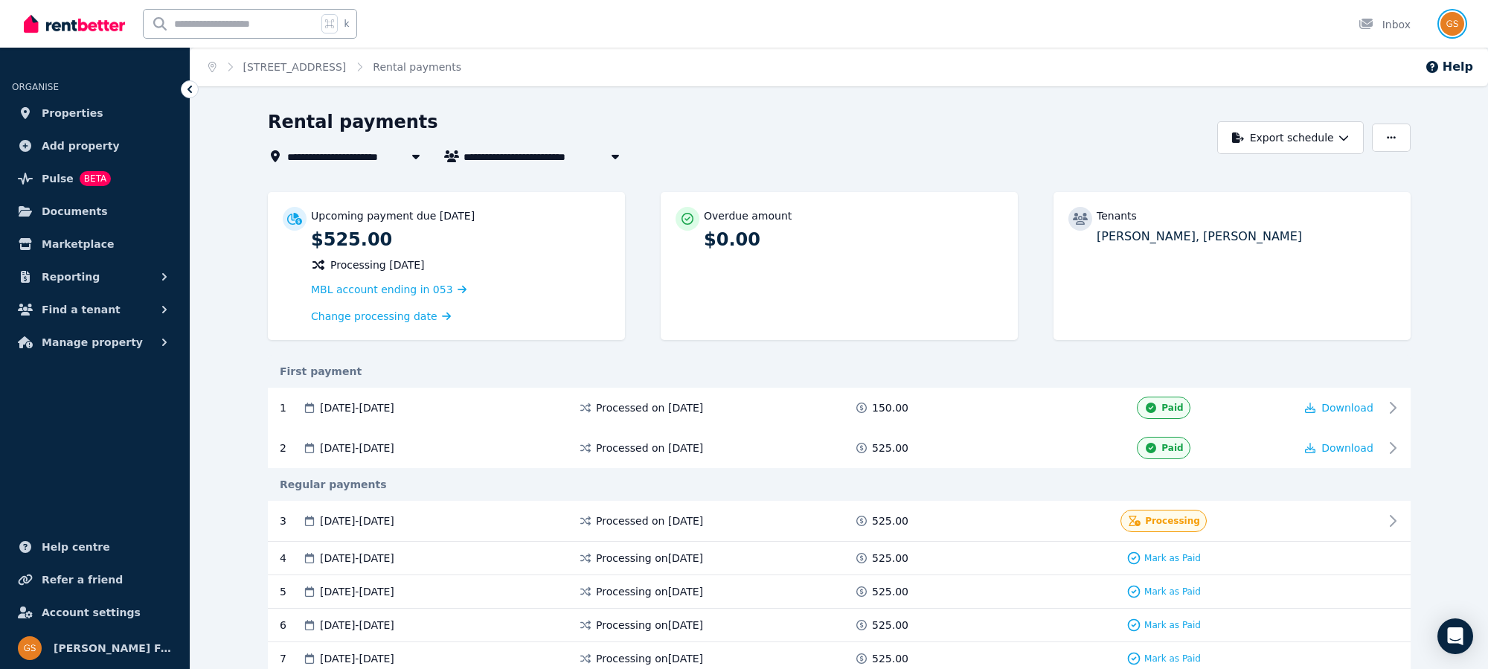
click at [1461, 25] on img "button" at bounding box center [1453, 24] width 24 height 24
click at [1367, 191] on span "Logout" at bounding box center [1393, 196] width 143 height 27
